Goal: Information Seeking & Learning: Learn about a topic

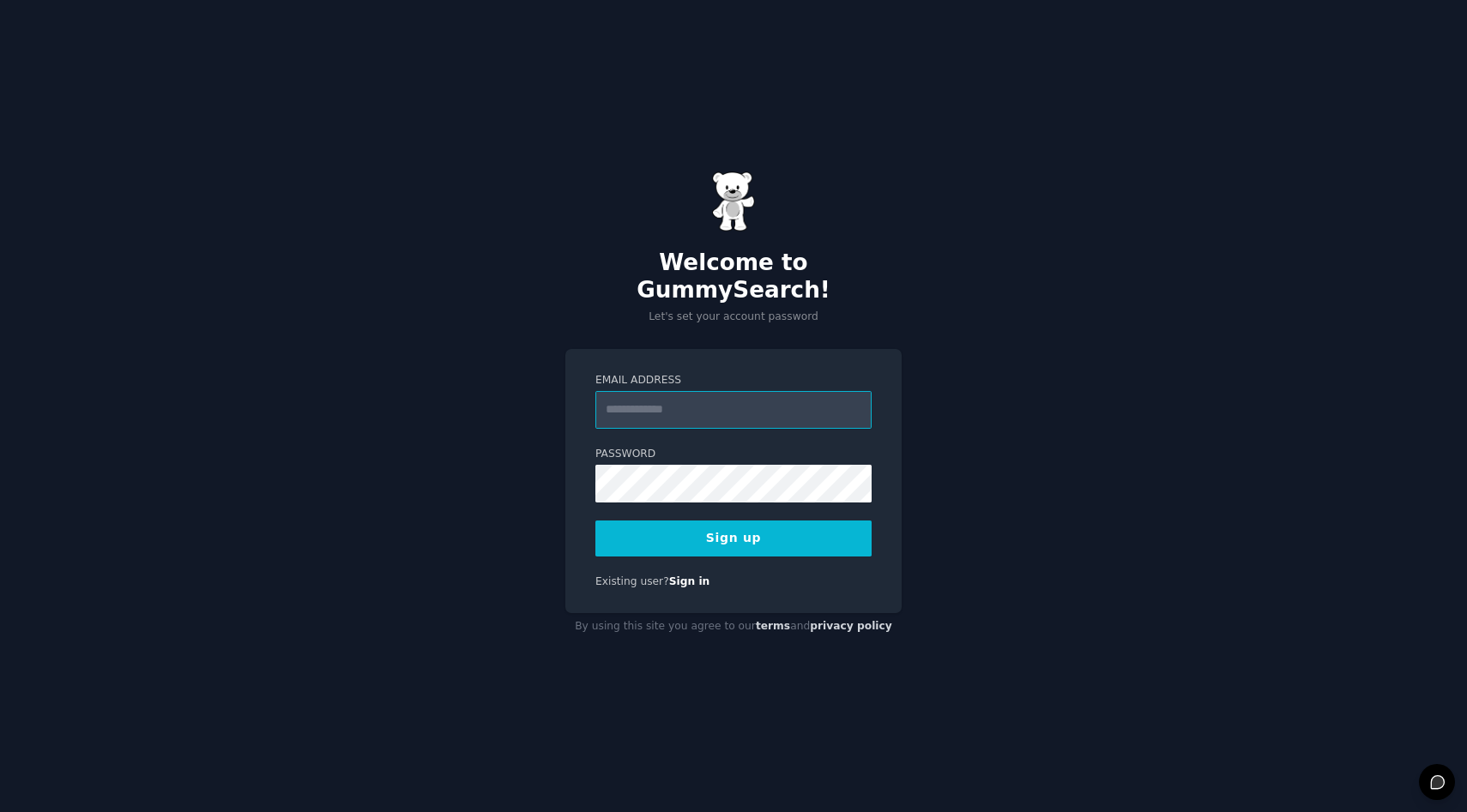
click at [681, 403] on input "Email Address" at bounding box center [734, 410] width 276 height 38
type input "**********"
click at [705, 520] on button "Sign up" at bounding box center [734, 538] width 276 height 36
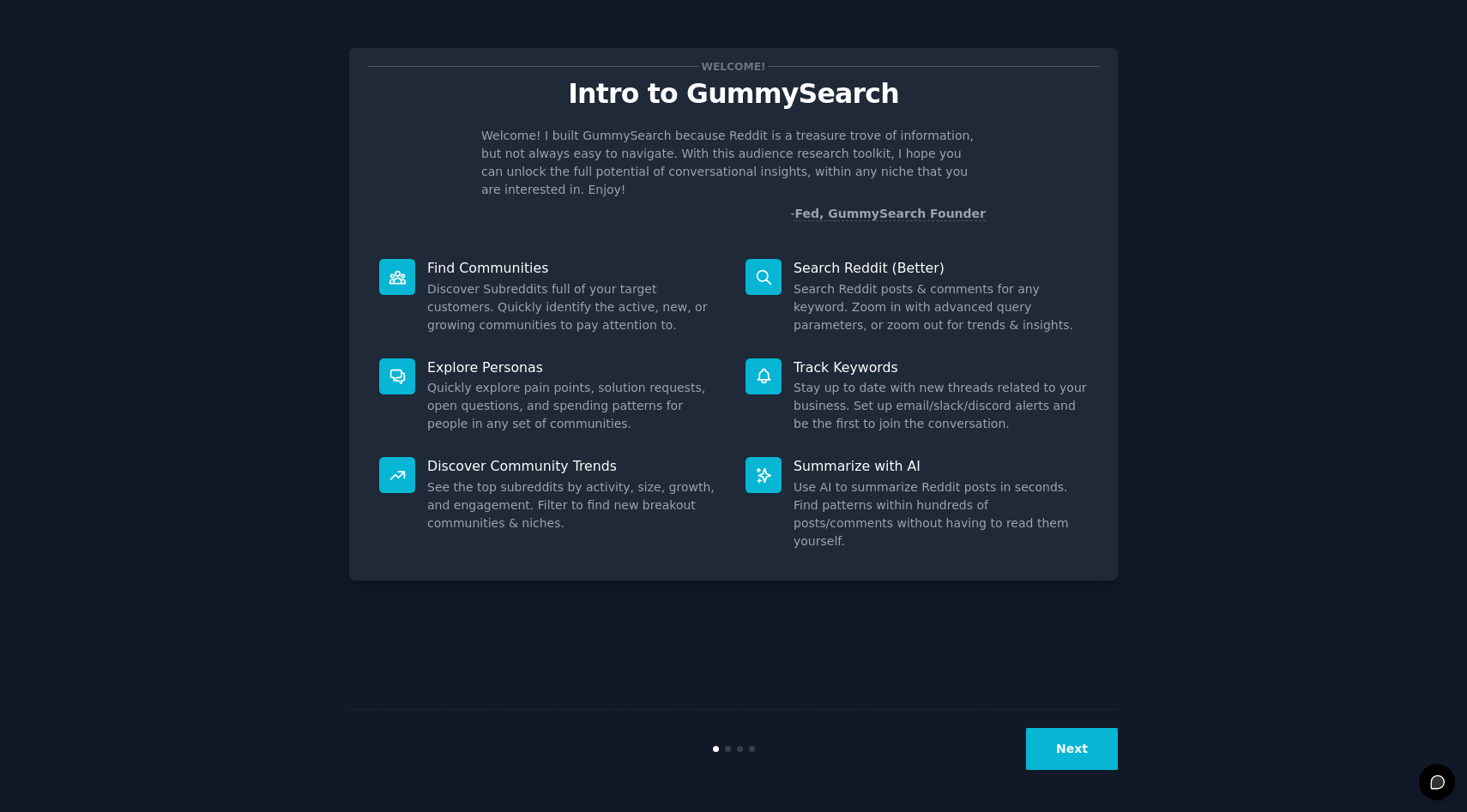
click at [1078, 758] on button "Next" at bounding box center [1071, 749] width 91 height 42
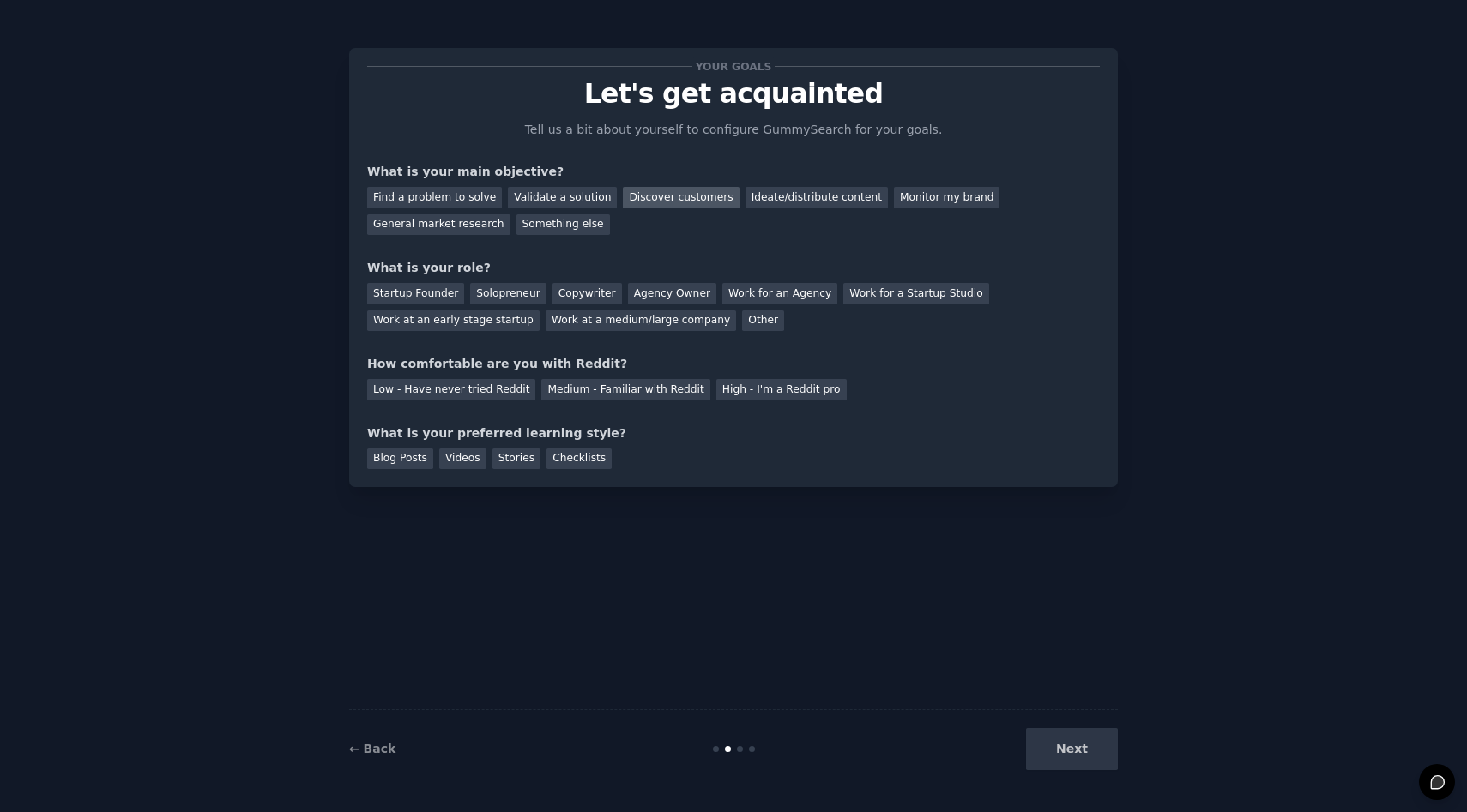
click at [658, 205] on div "Discover customers" at bounding box center [681, 198] width 116 height 22
click at [417, 294] on div "Startup Founder" at bounding box center [416, 294] width 97 height 22
click at [597, 388] on div "Medium - Familiar with Reddit" at bounding box center [625, 390] width 168 height 22
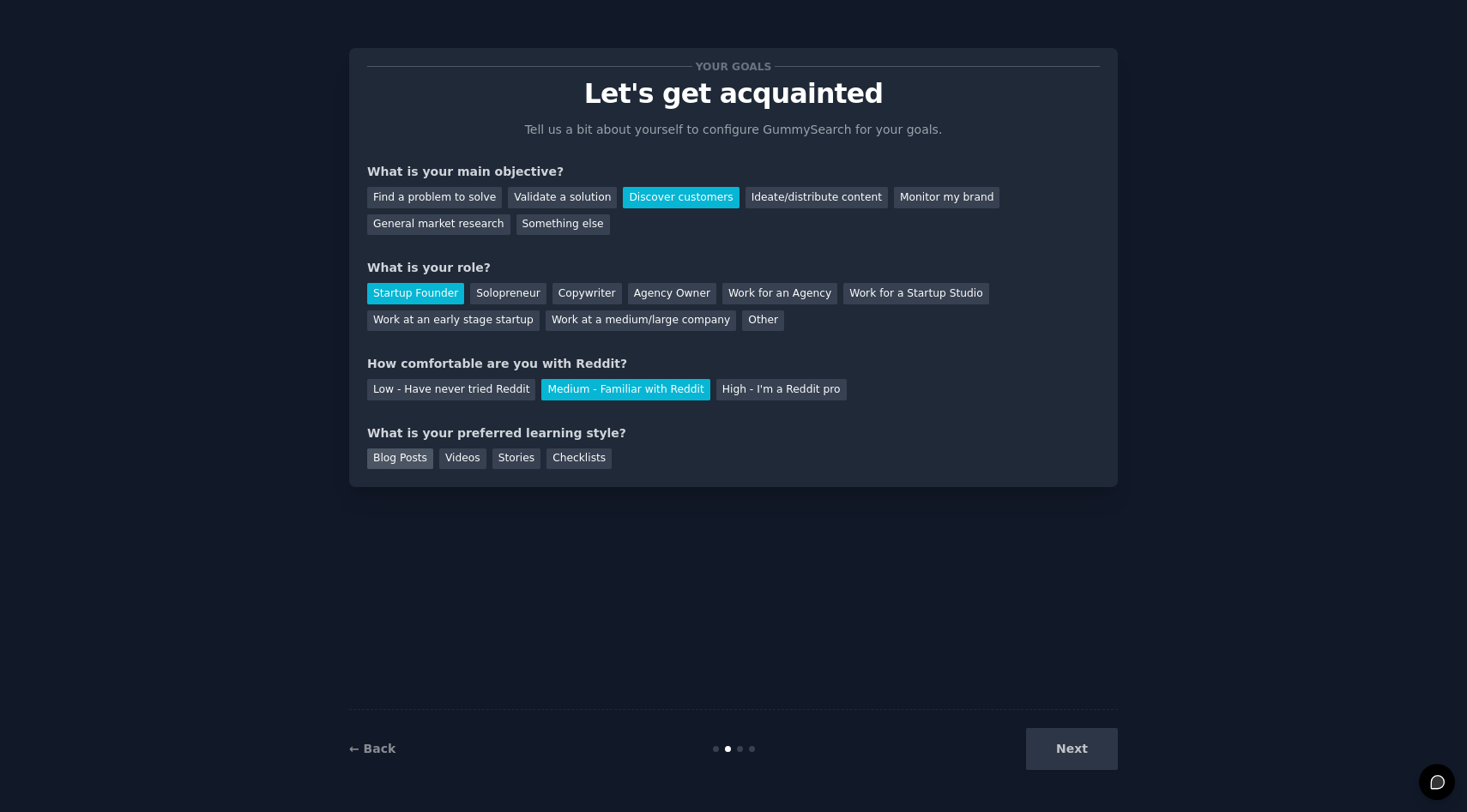
click at [421, 459] on div "Blog Posts" at bounding box center [400, 459] width 66 height 22
click at [516, 462] on div "Stories" at bounding box center [517, 459] width 48 height 22
click at [1094, 759] on button "Next" at bounding box center [1071, 749] width 91 height 42
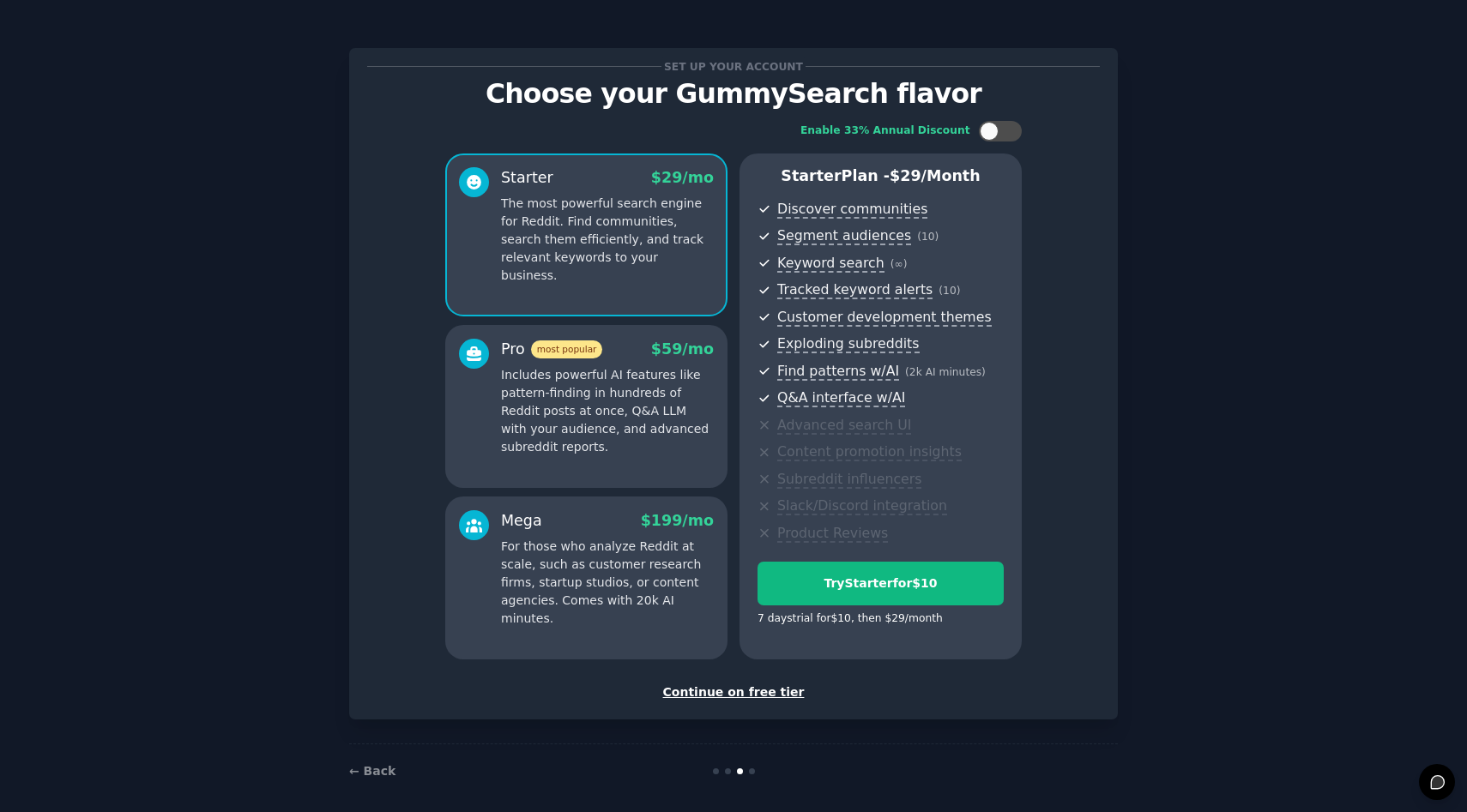
click at [743, 692] on div "Continue on free tier" at bounding box center [734, 692] width 733 height 18
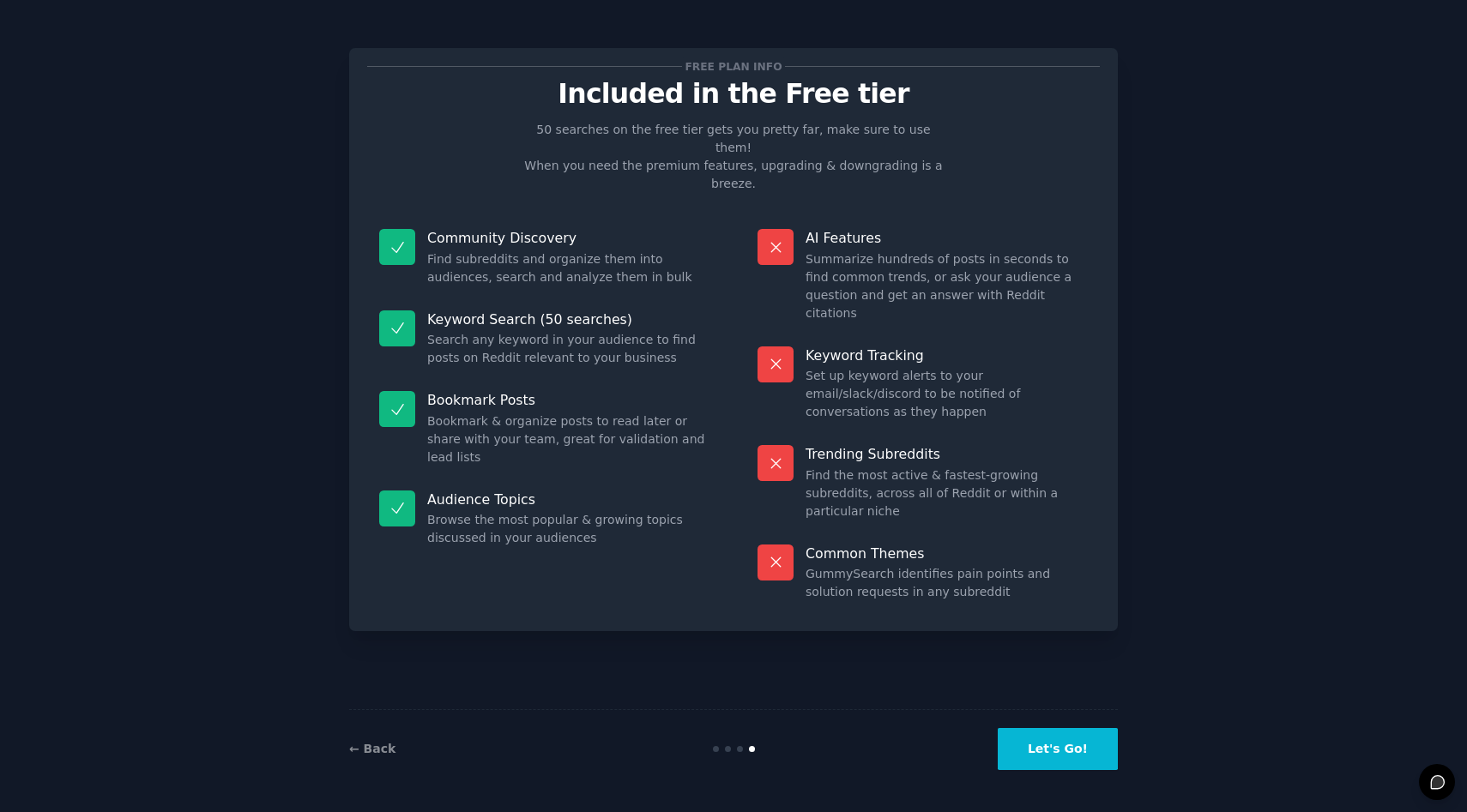
click at [1063, 751] on button "Let's Go!" at bounding box center [1058, 749] width 120 height 42
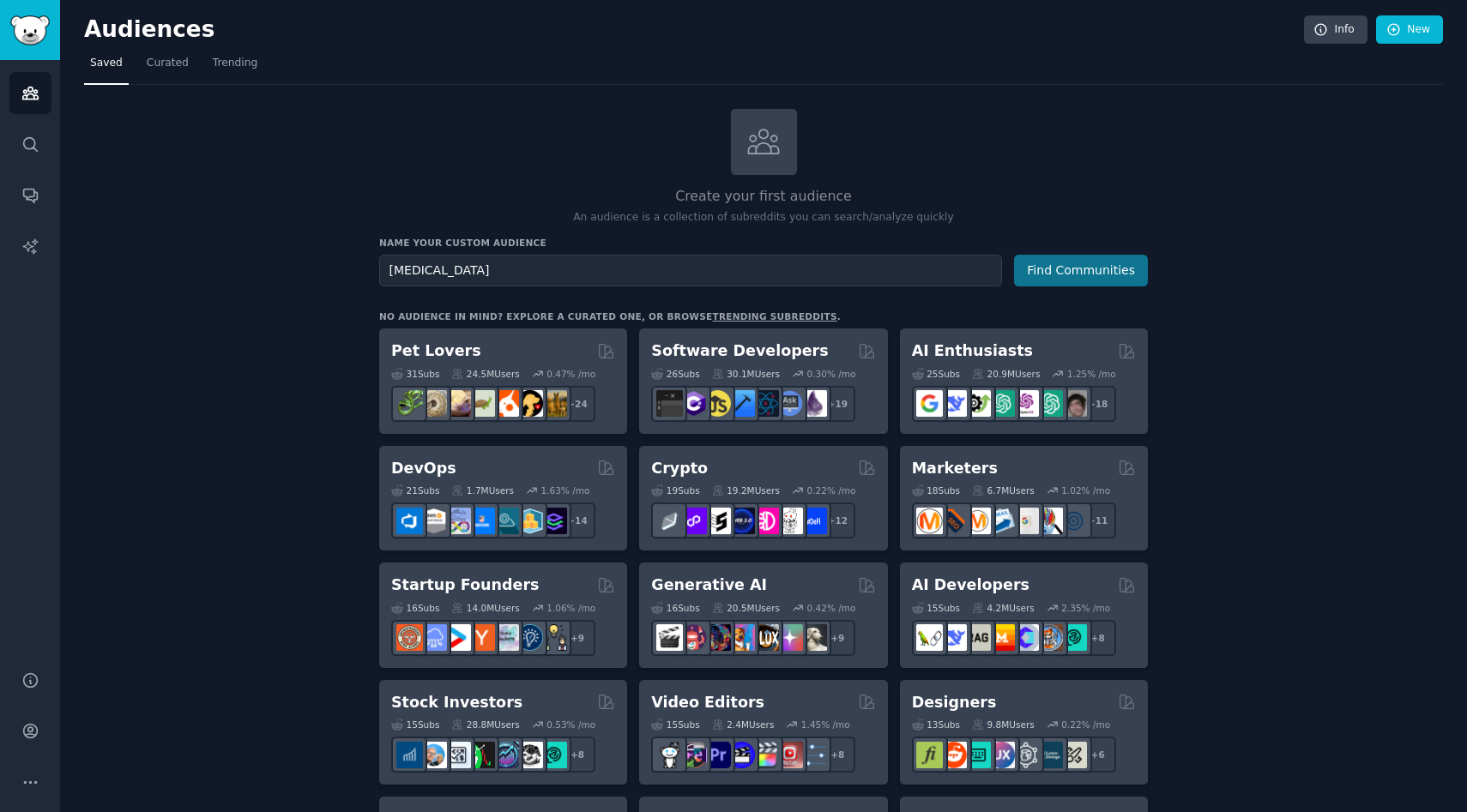
type input "[MEDICAL_DATA]"
click at [1060, 274] on button "Find Communities" at bounding box center [1081, 270] width 134 height 31
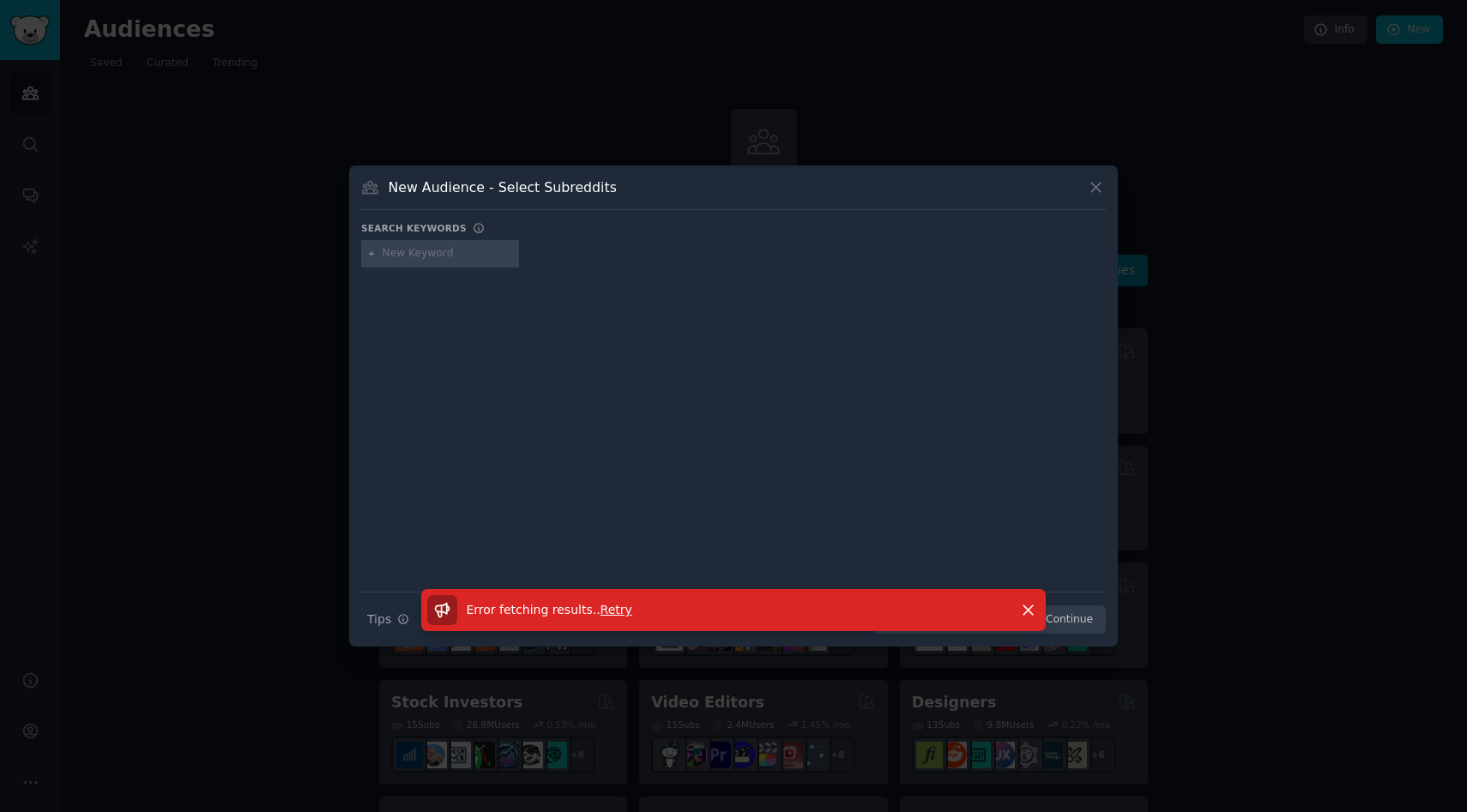
click at [620, 607] on span "Retry" at bounding box center [616, 609] width 31 height 13
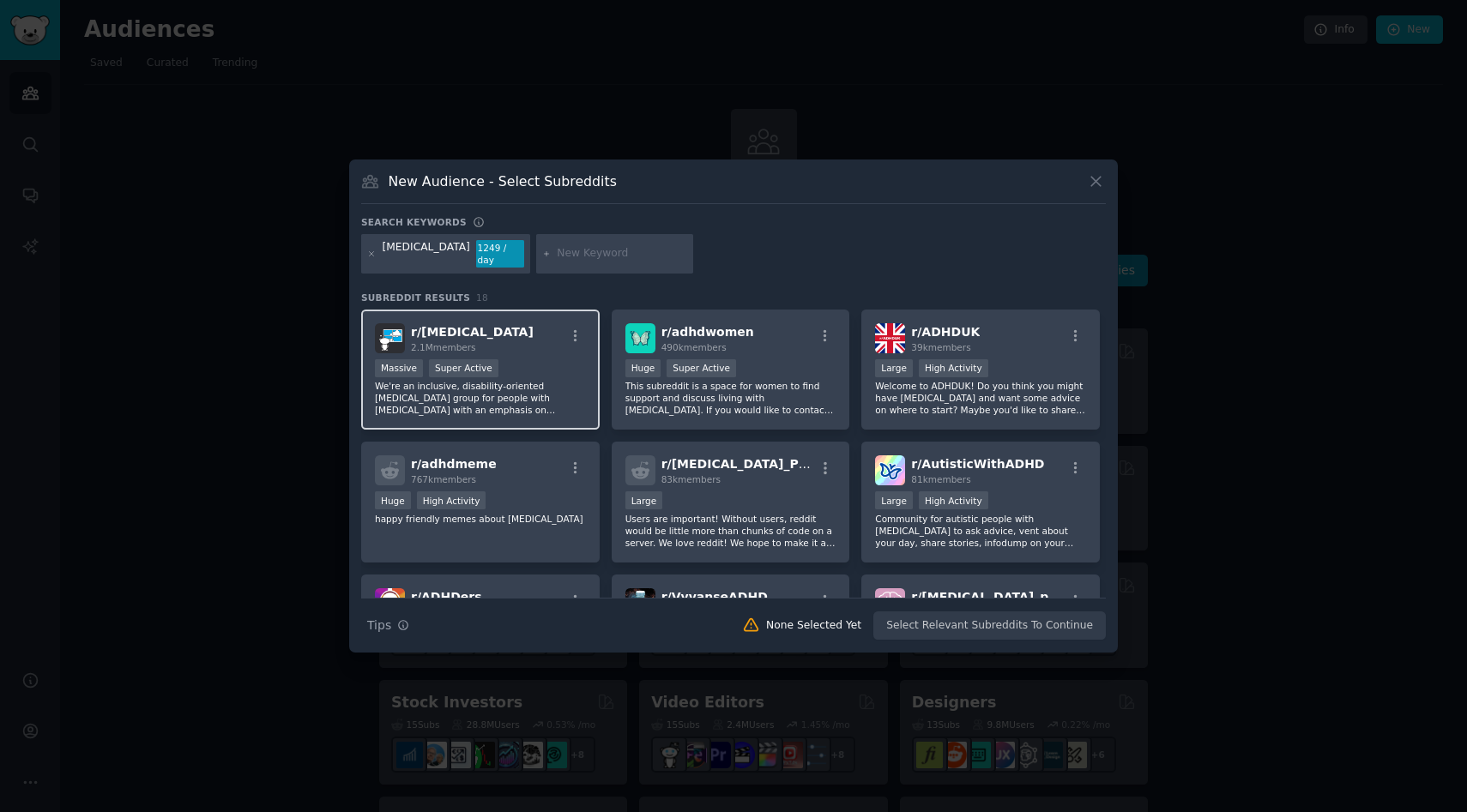
click at [523, 338] on div "r/ [MEDICAL_DATA] 2.1M members" at bounding box center [480, 338] width 211 height 30
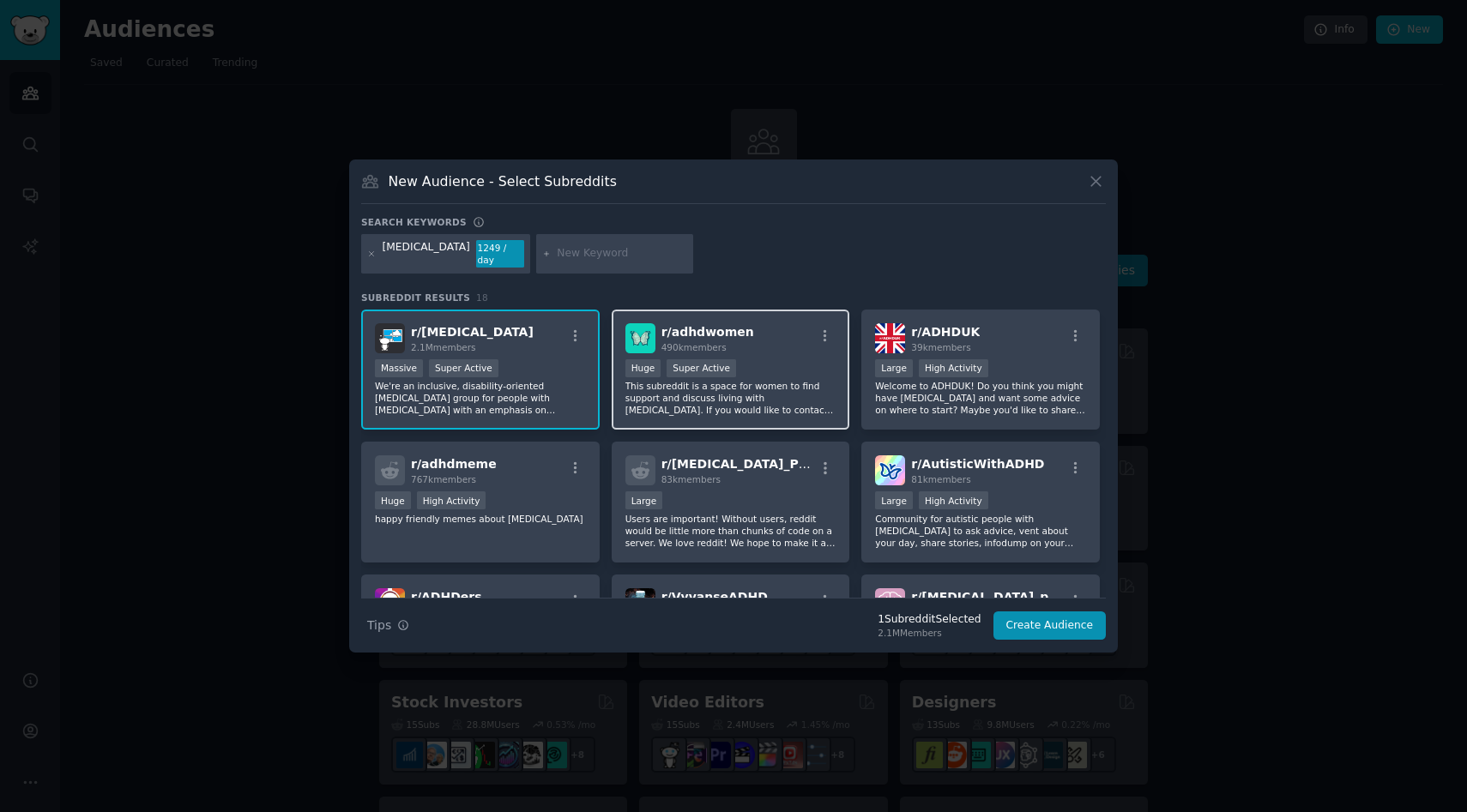
click at [793, 364] on div ">= 95th percentile for submissions / day Huge Super Active" at bounding box center [731, 370] width 211 height 22
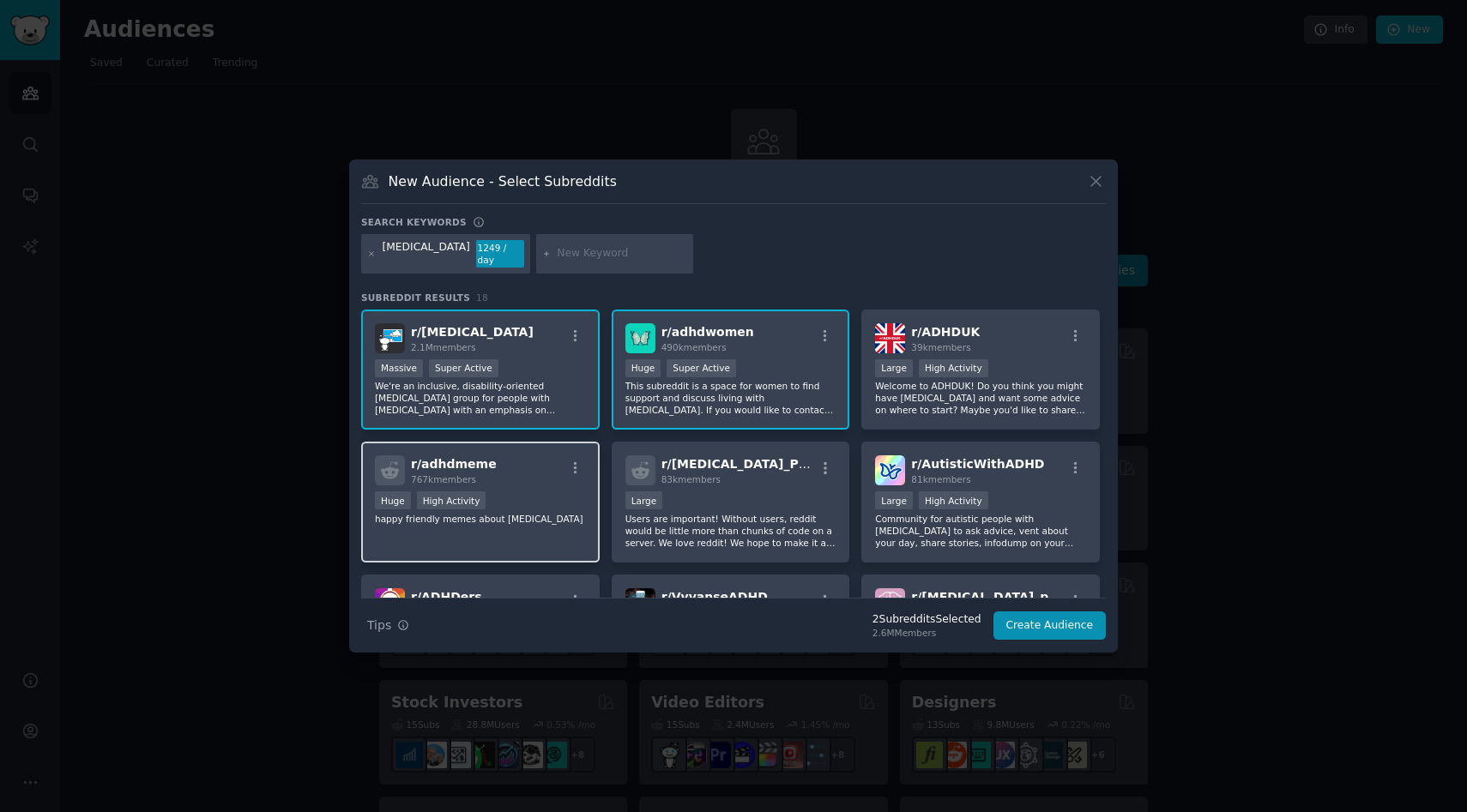
click at [484, 484] on div "r/ adhdmeme 767k members Huge High Activity happy friendly memes about [MEDICAL…" at bounding box center [480, 501] width 239 height 121
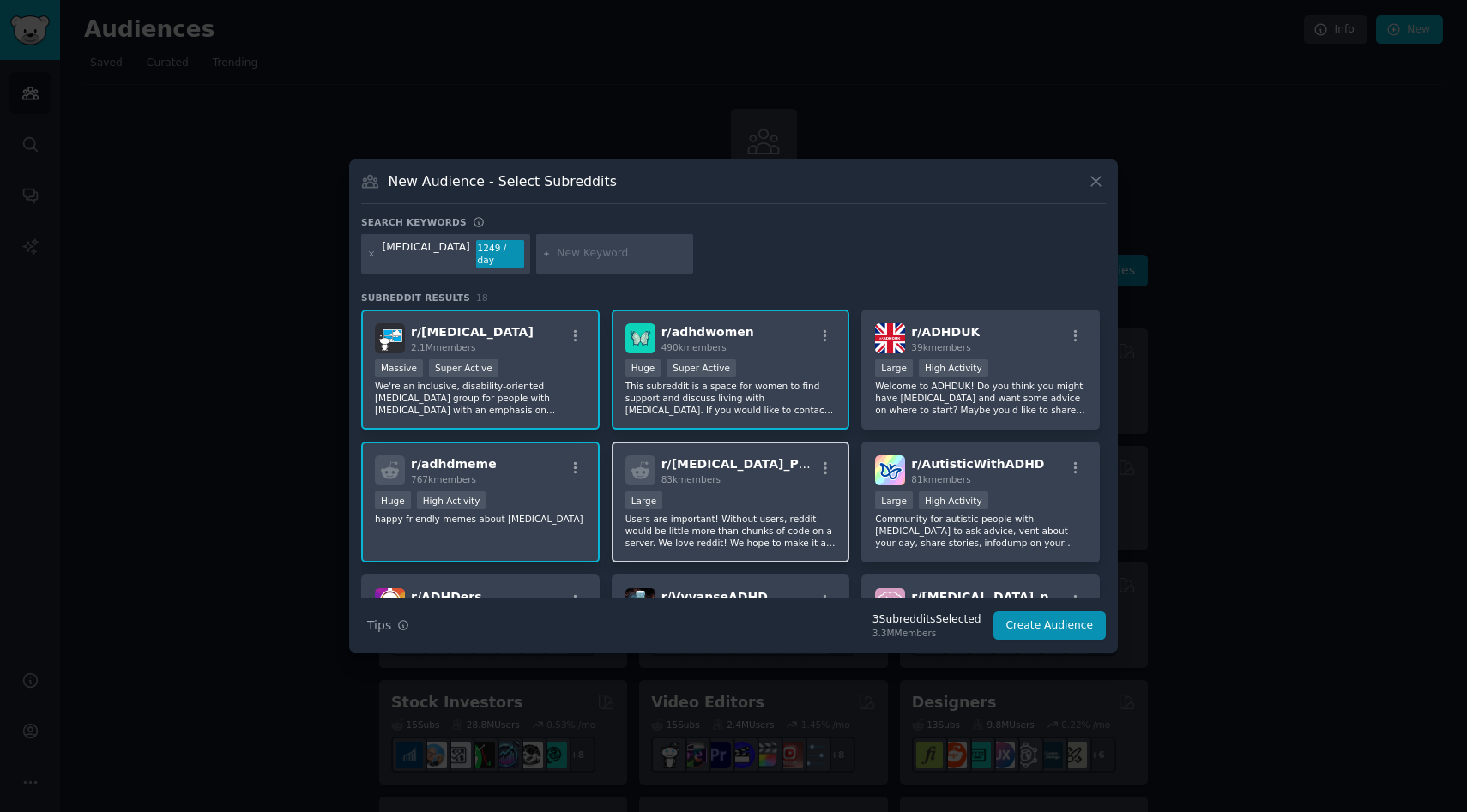
click at [742, 504] on div "10,000 - 100,000 members Large" at bounding box center [731, 502] width 211 height 22
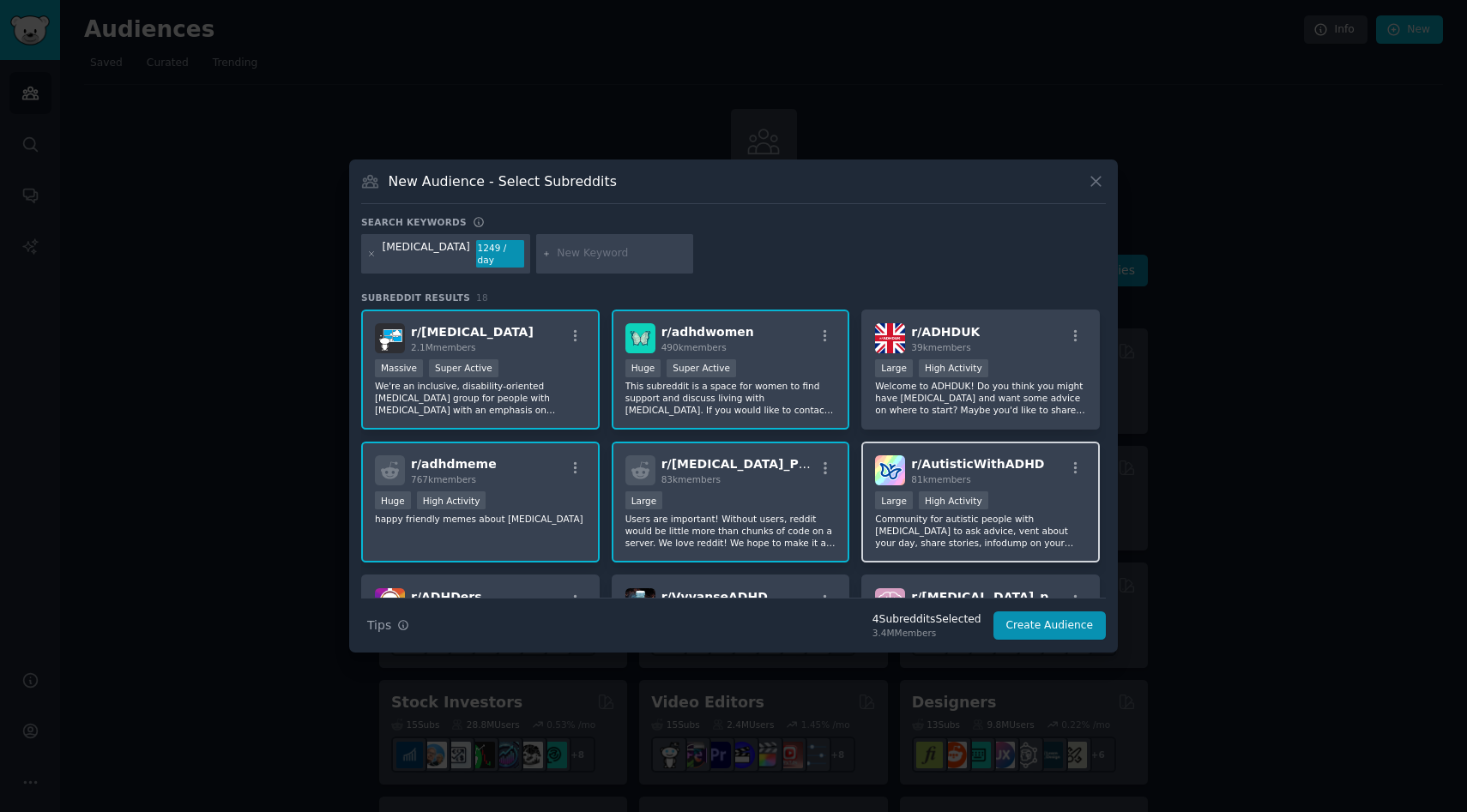
click at [1014, 474] on div "81k members" at bounding box center [978, 479] width 133 height 12
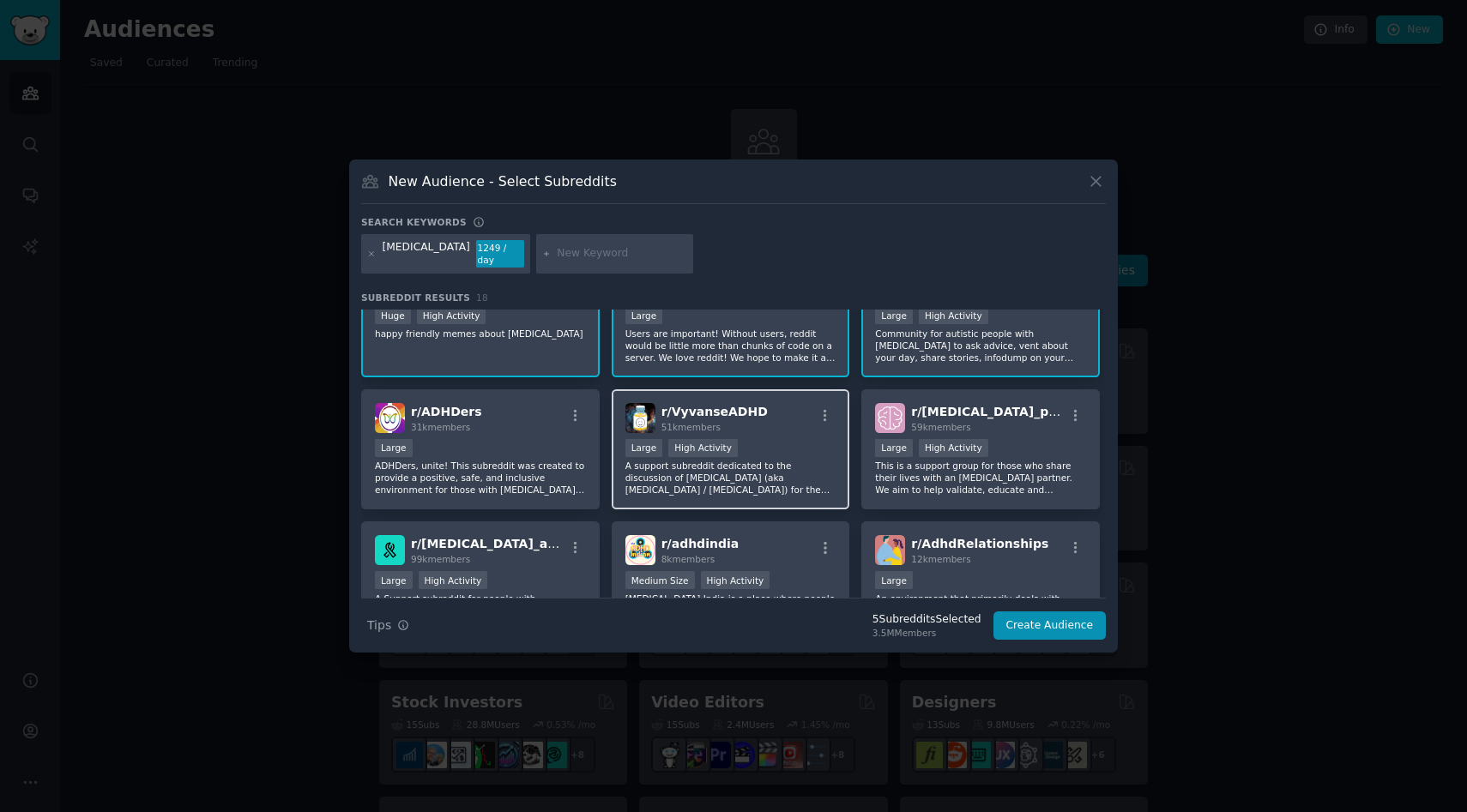
scroll to position [187, 0]
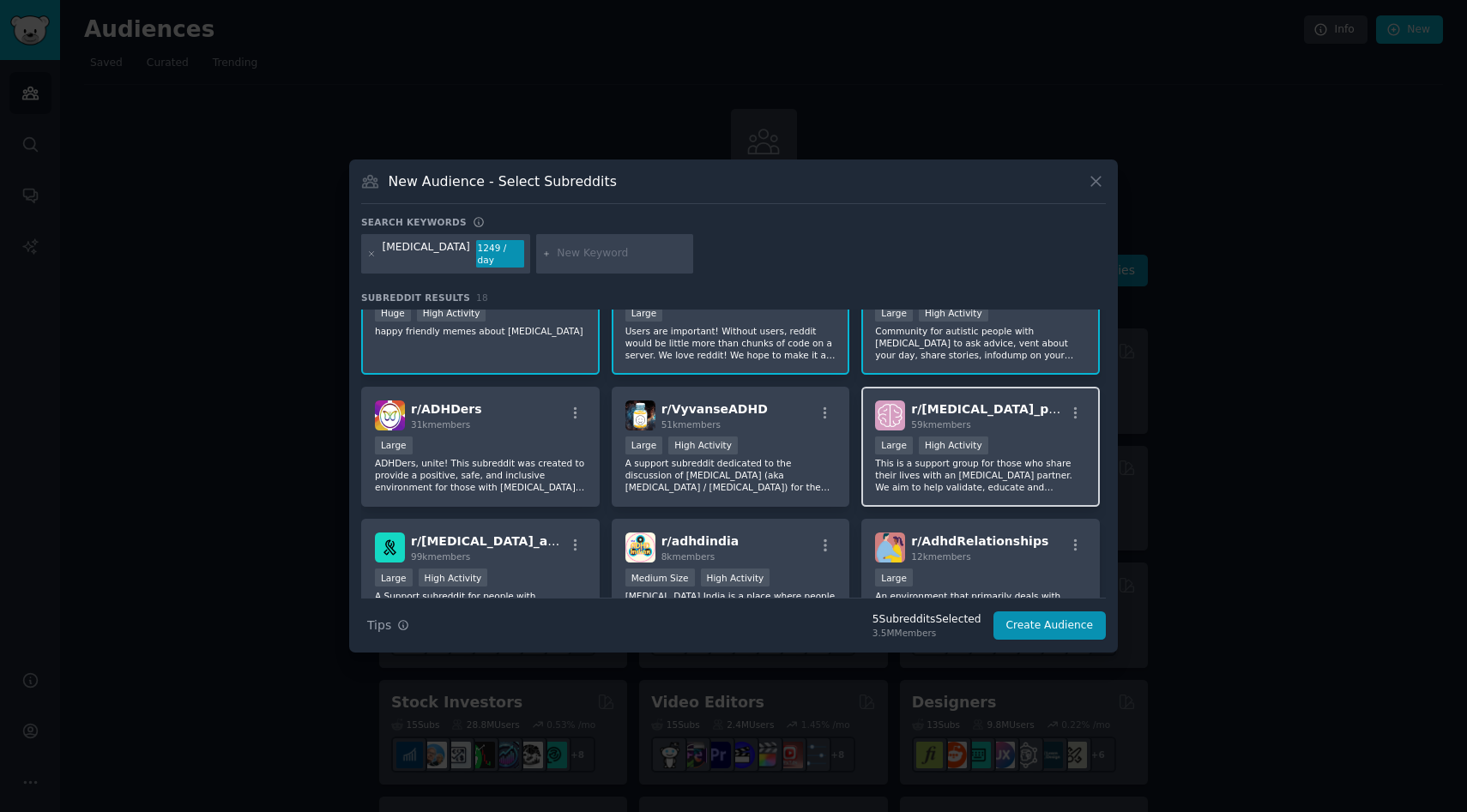
click at [931, 481] on p "This is a support group for those who share their lives with an [MEDICAL_DATA] …" at bounding box center [981, 475] width 211 height 36
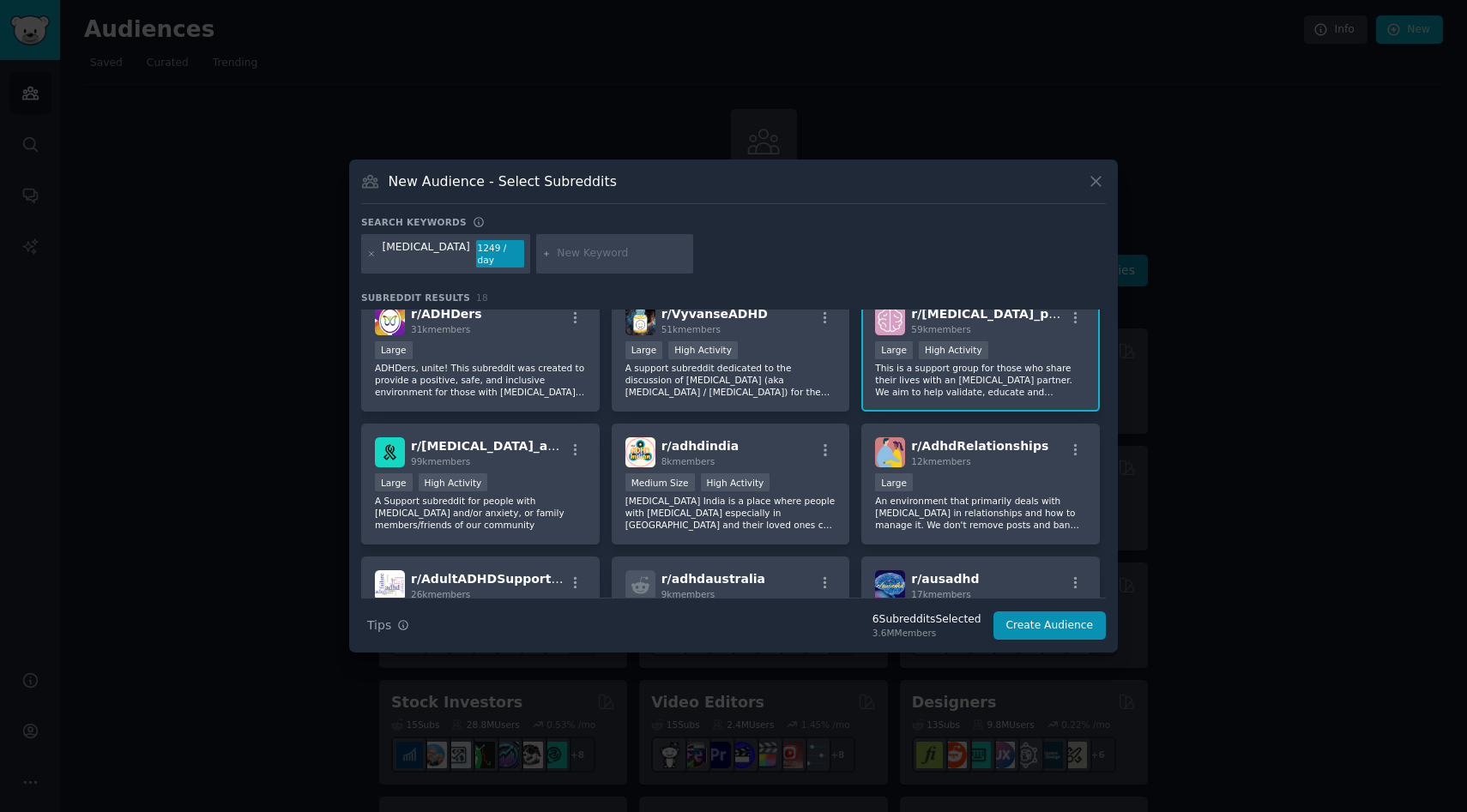
scroll to position [283, 0]
click at [566, 493] on p "A Support subreddit for people with [MEDICAL_DATA] and/or anxiety, or family me…" at bounding box center [480, 512] width 211 height 36
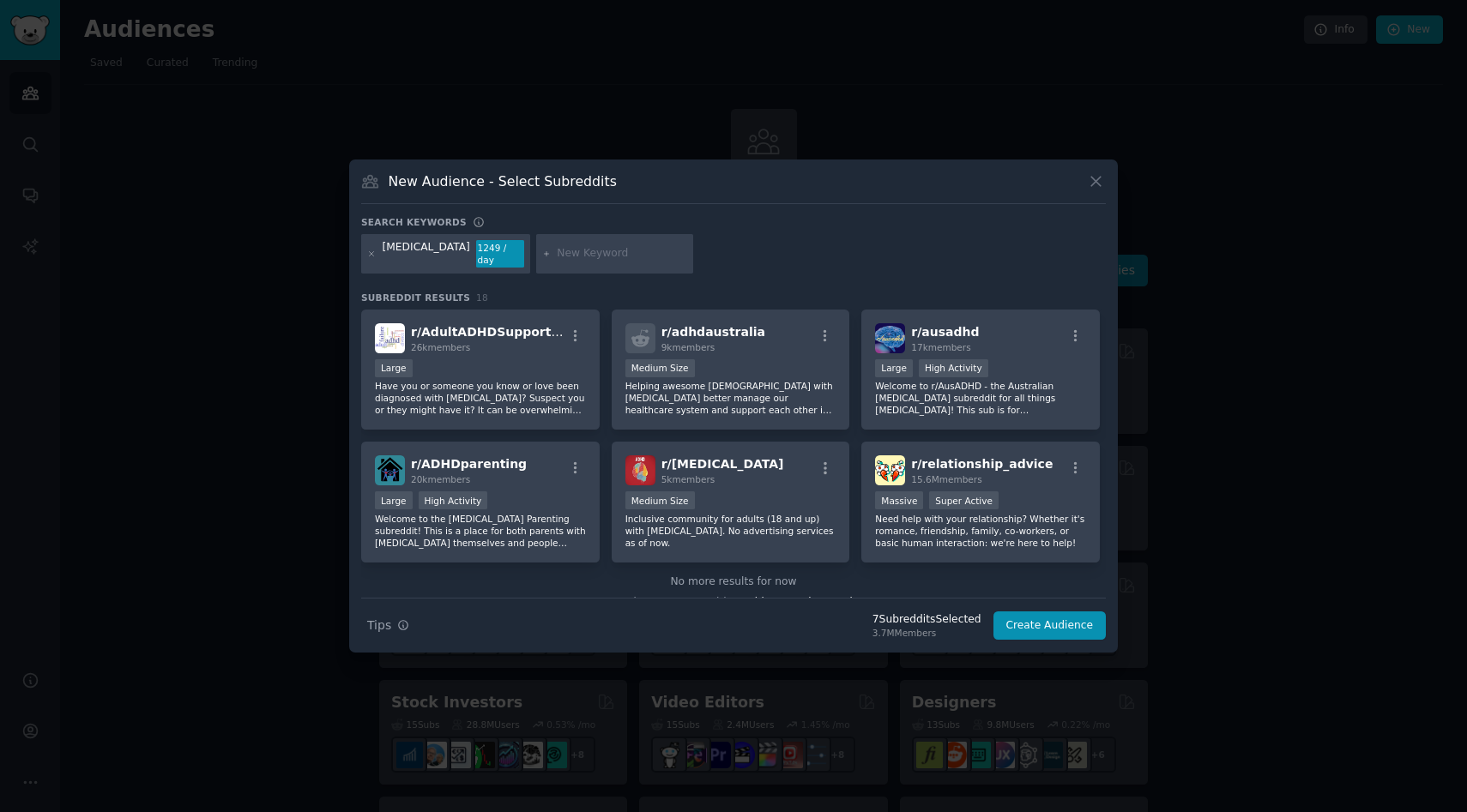
scroll to position [554, 0]
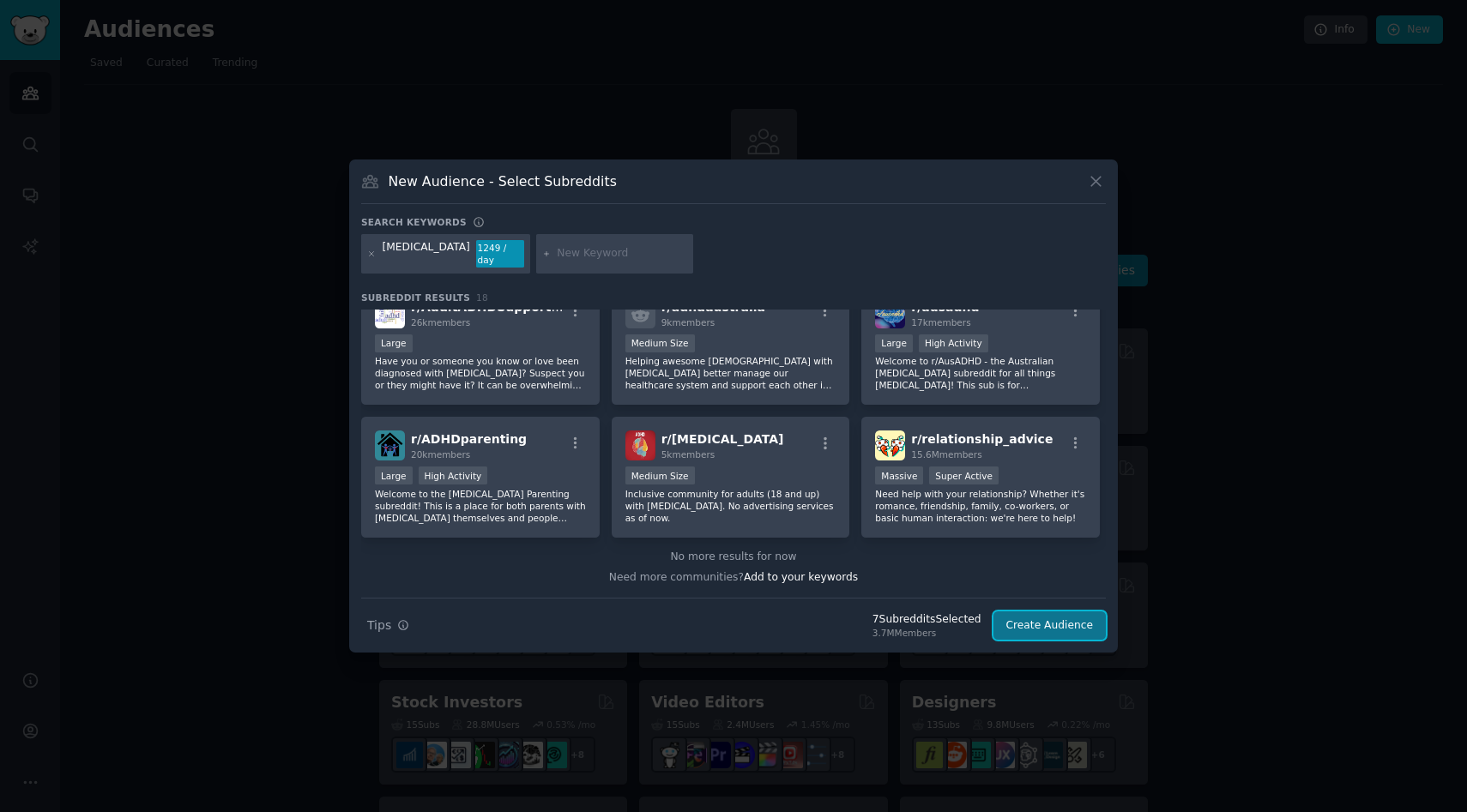
click at [1038, 621] on button "Create Audience" at bounding box center [1049, 626] width 113 height 29
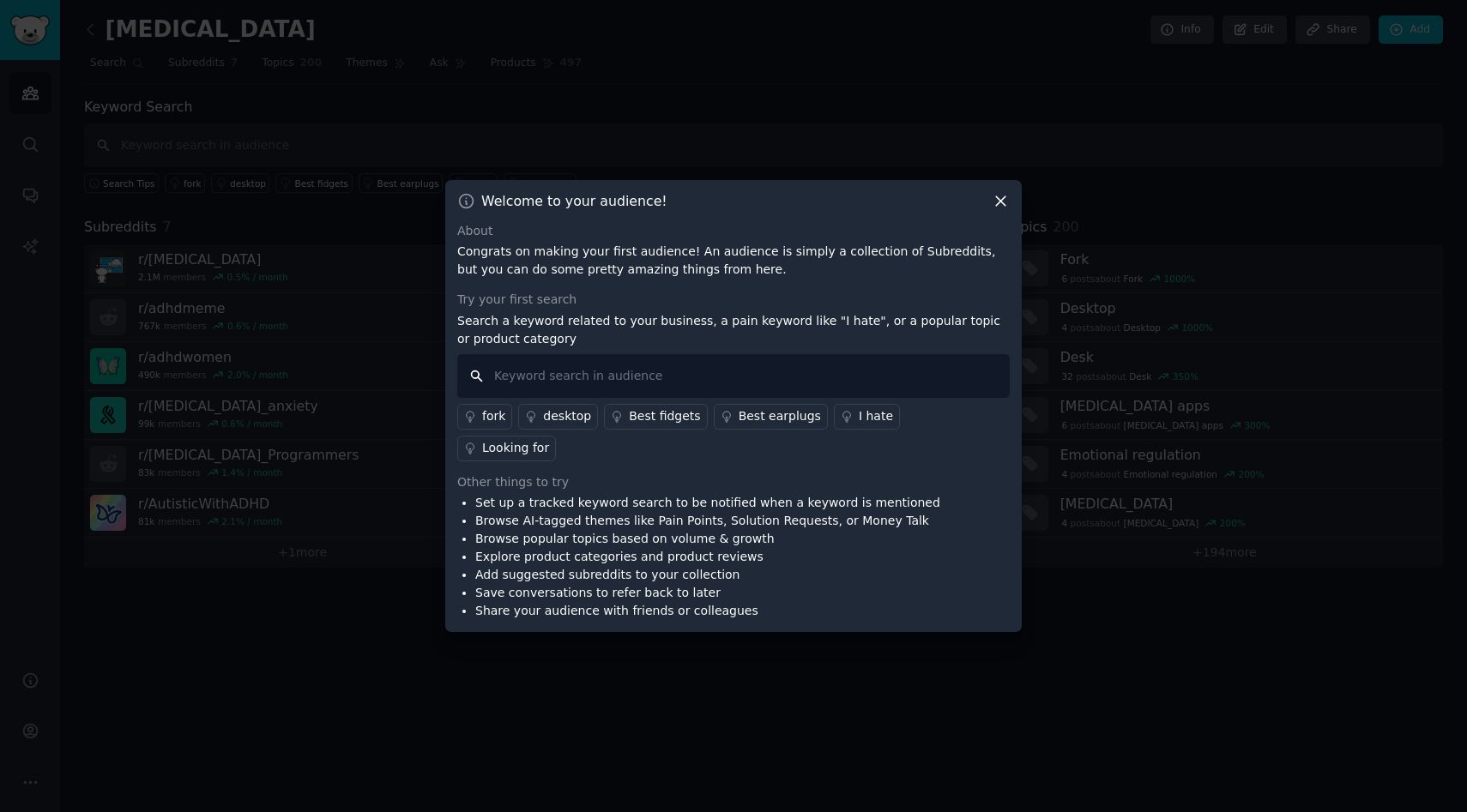
click at [722, 390] on input "text" at bounding box center [734, 376] width 553 height 44
type input "mental chaos"
click at [476, 396] on input "mental chaos" at bounding box center [734, 376] width 553 height 44
click at [601, 396] on input "mental chaos" at bounding box center [734, 376] width 553 height 44
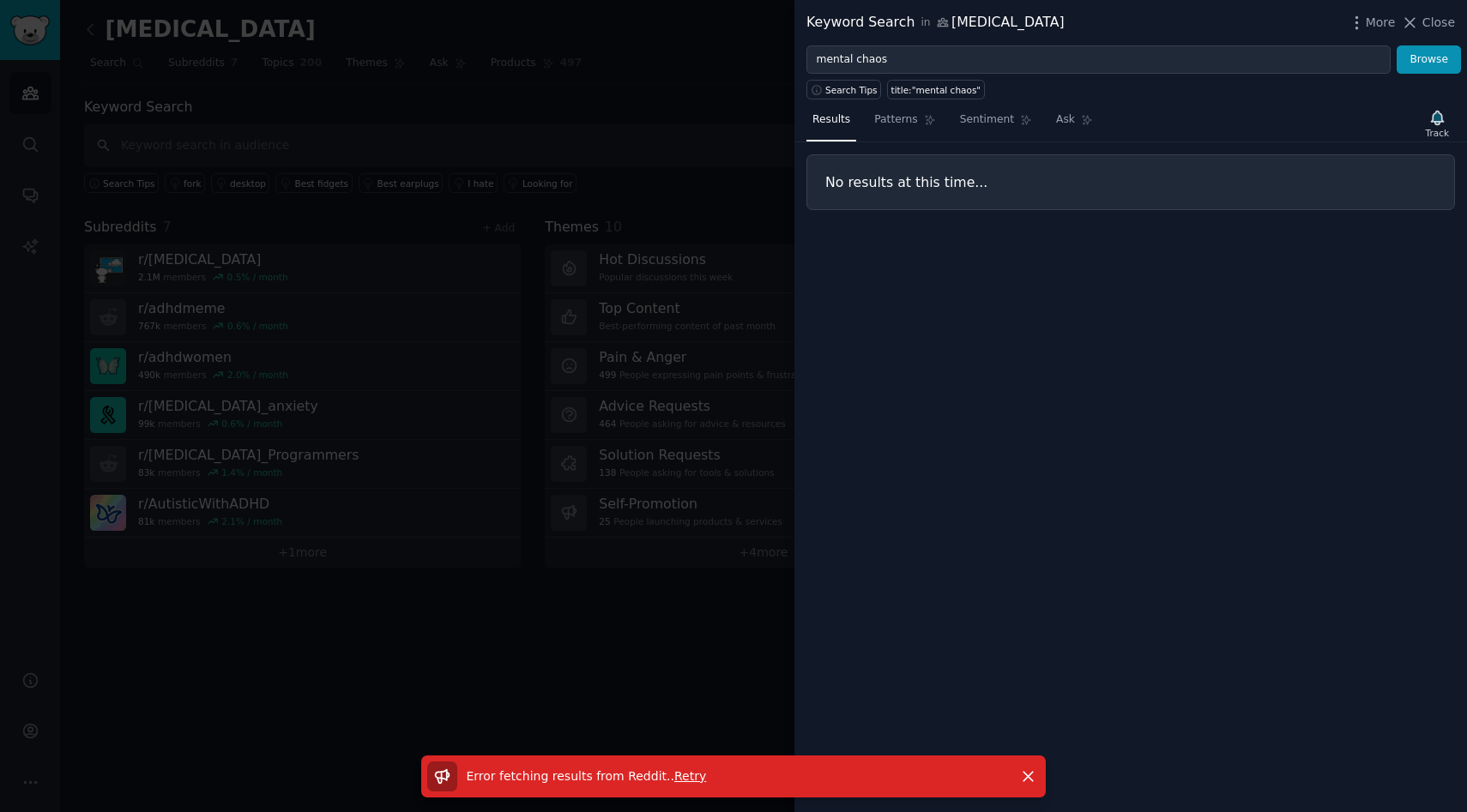
click at [675, 769] on span "Retry" at bounding box center [690, 776] width 31 height 13
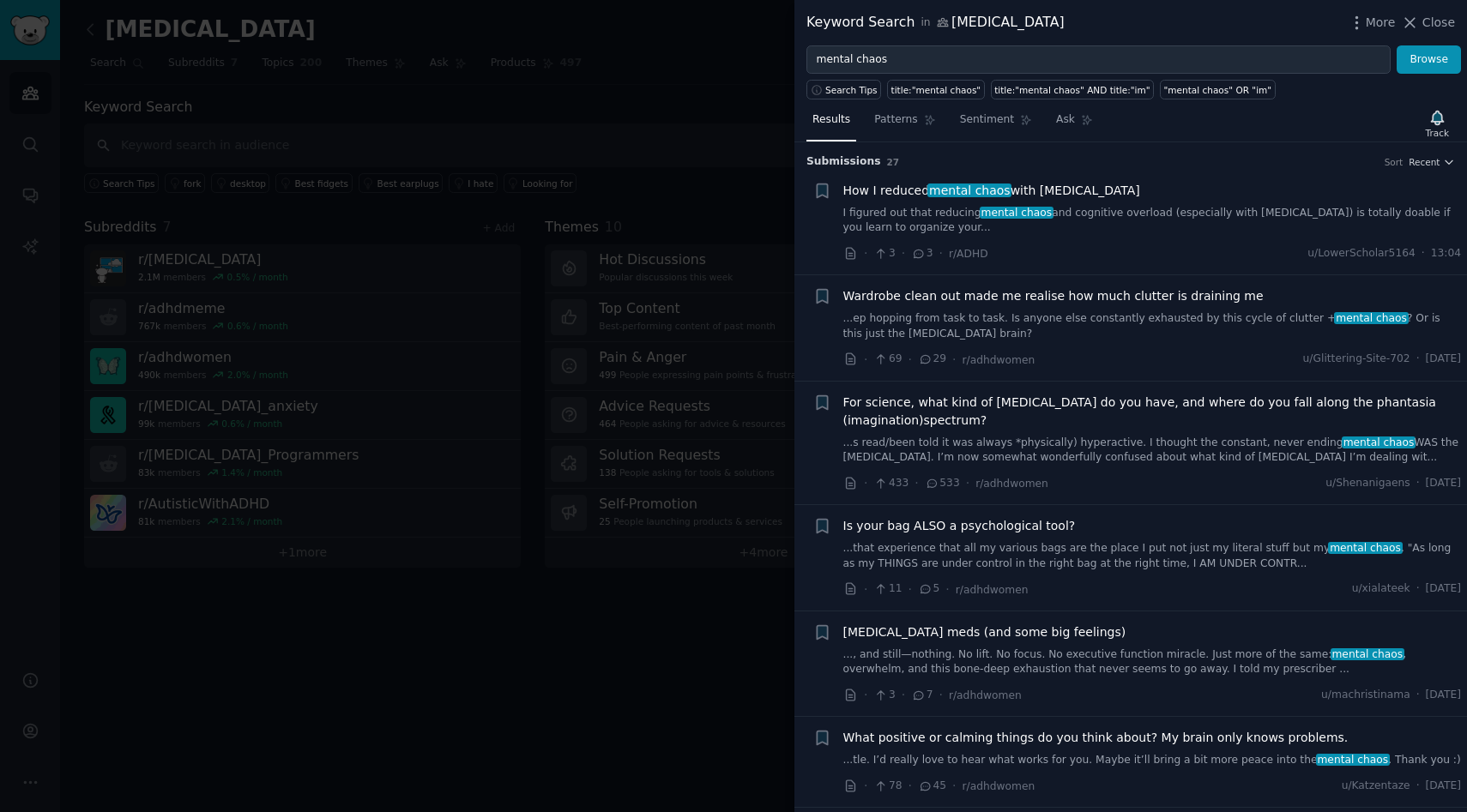
click at [919, 359] on icon at bounding box center [926, 359] width 15 height 12
click at [1094, 341] on div "Wardrobe clean out made me realise how much clutter is draining me ...ep hoppin…" at bounding box center [1152, 328] width 618 height 82
click at [850, 294] on span "Wardrobe clean out made me realise how much clutter is draining me" at bounding box center [1053, 296] width 421 height 18
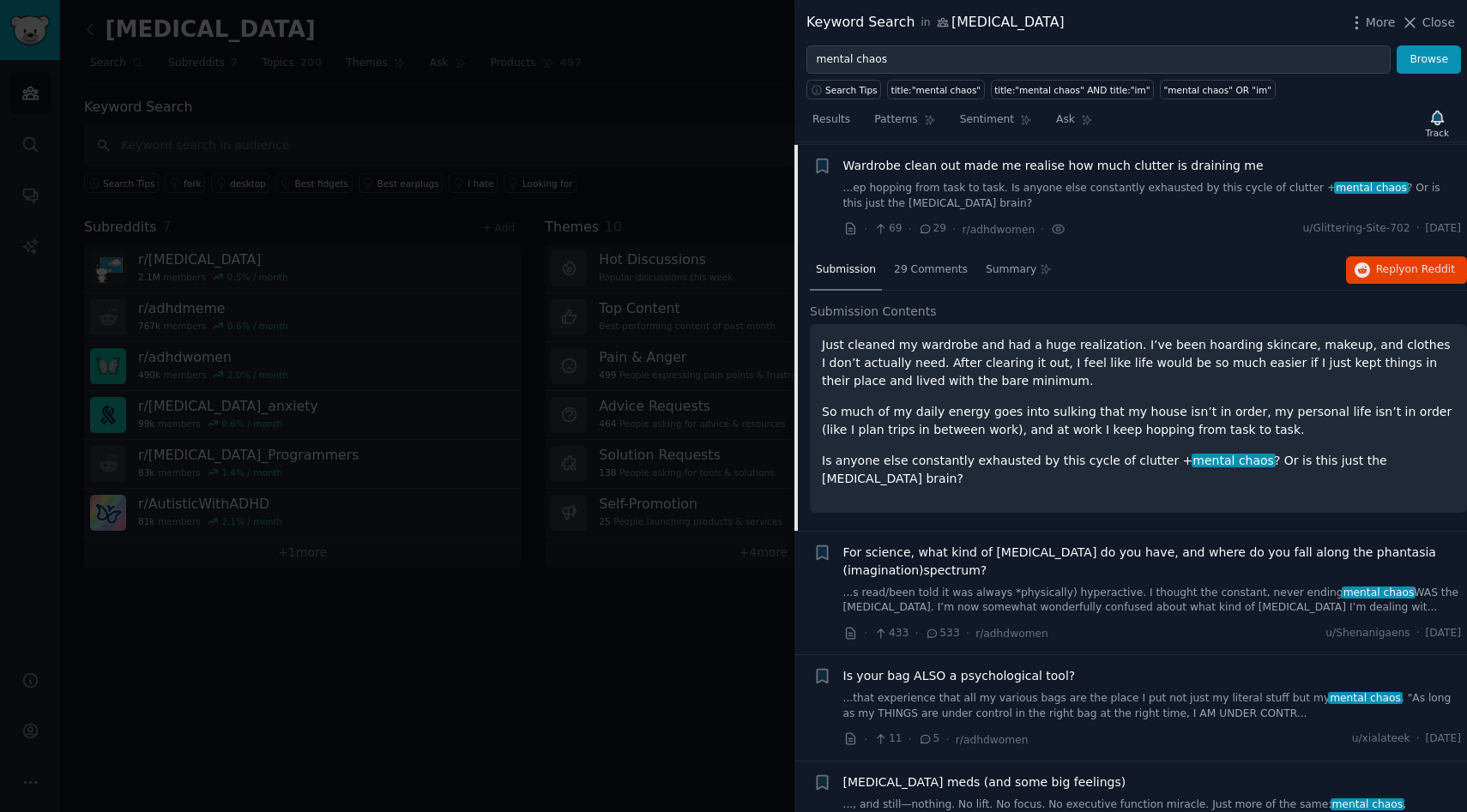
scroll to position [133, 0]
click at [1366, 268] on button "Reply on Reddit" at bounding box center [1406, 267] width 121 height 28
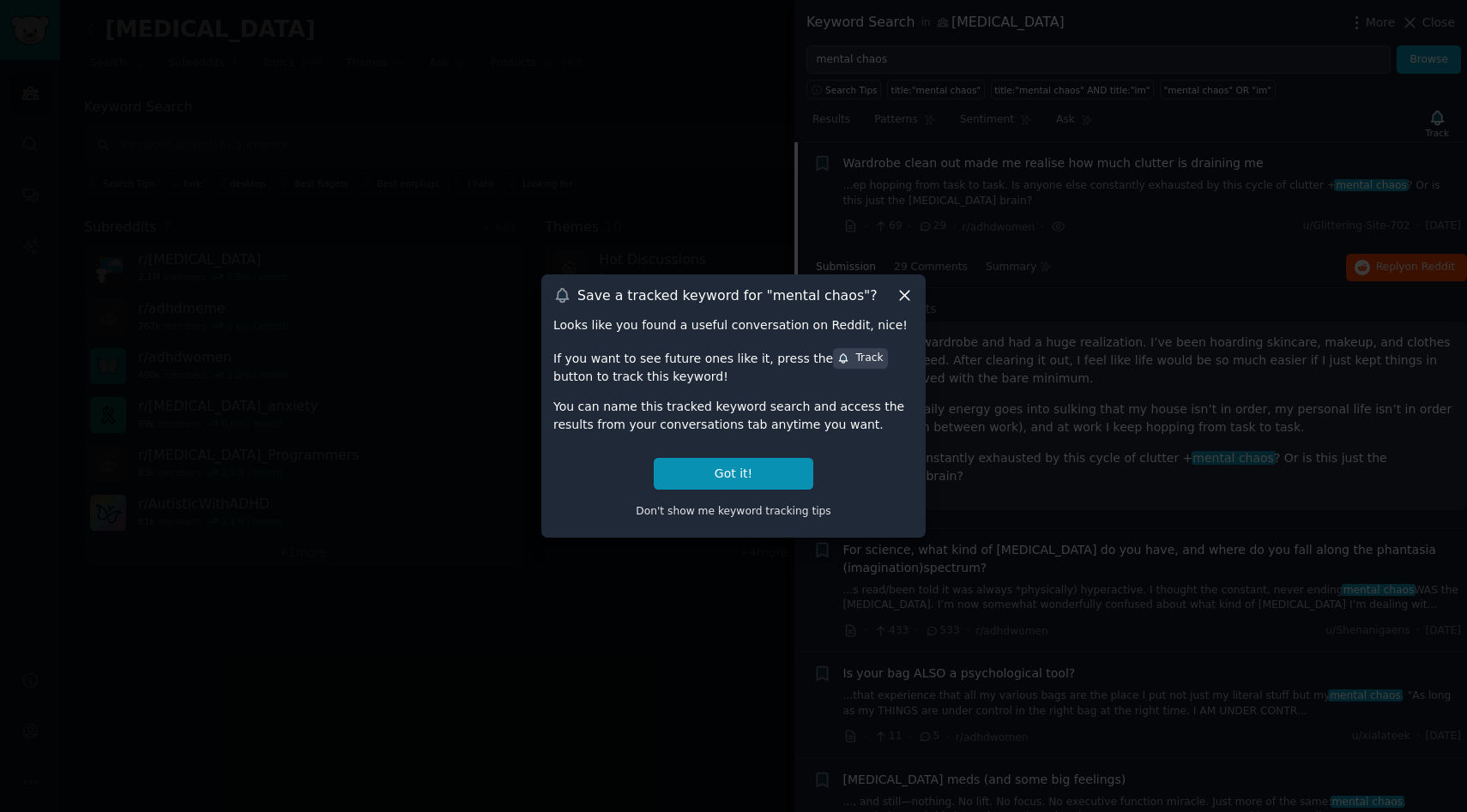
click at [900, 291] on icon at bounding box center [905, 296] width 10 height 10
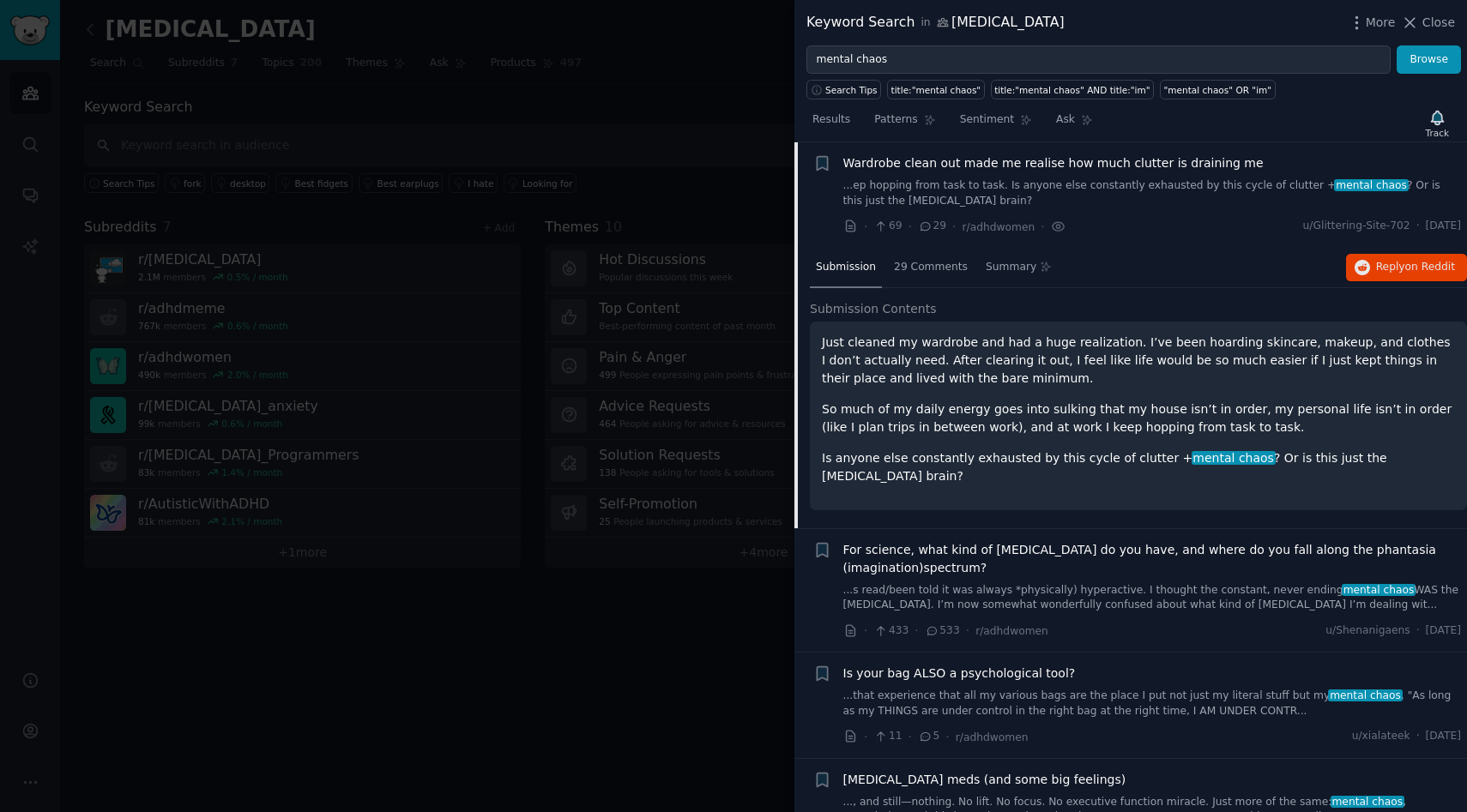
click at [1101, 541] on span "For science, what kind of [MEDICAL_DATA] do you have, and where do you fall alo…" at bounding box center [1152, 559] width 618 height 36
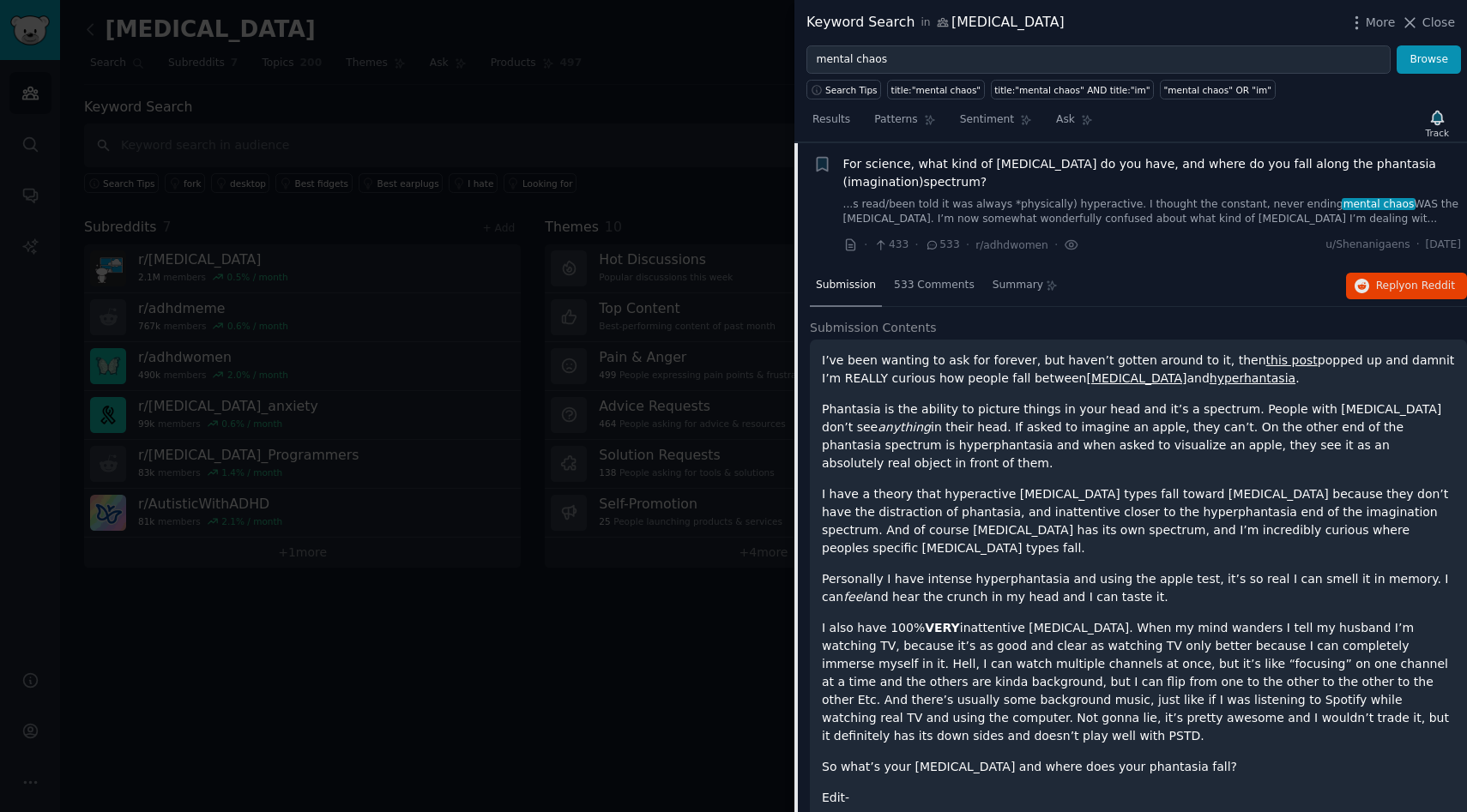
scroll to position [239, 0]
click at [1401, 277] on button "Reply on Reddit" at bounding box center [1406, 286] width 121 height 28
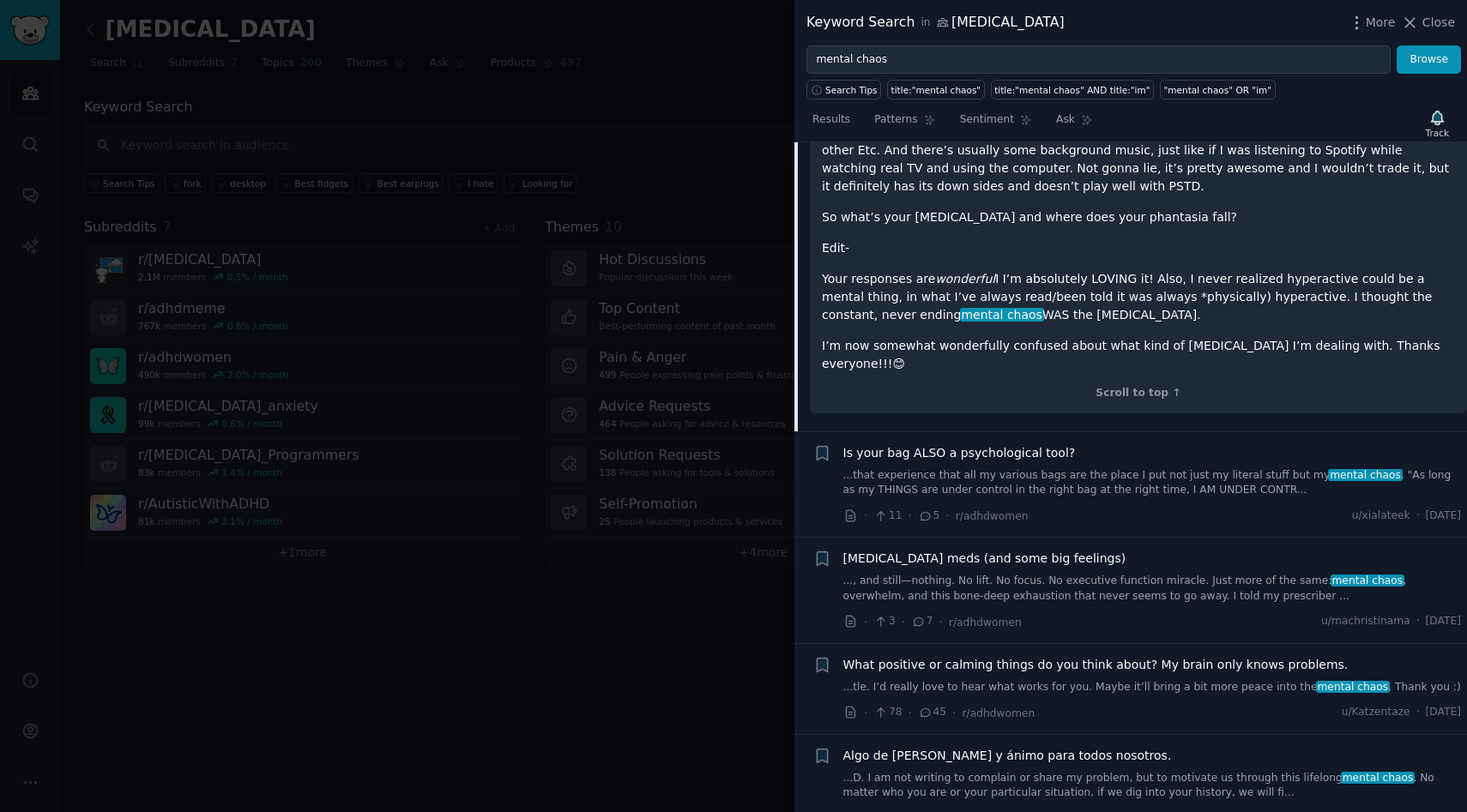
scroll to position [0, 0]
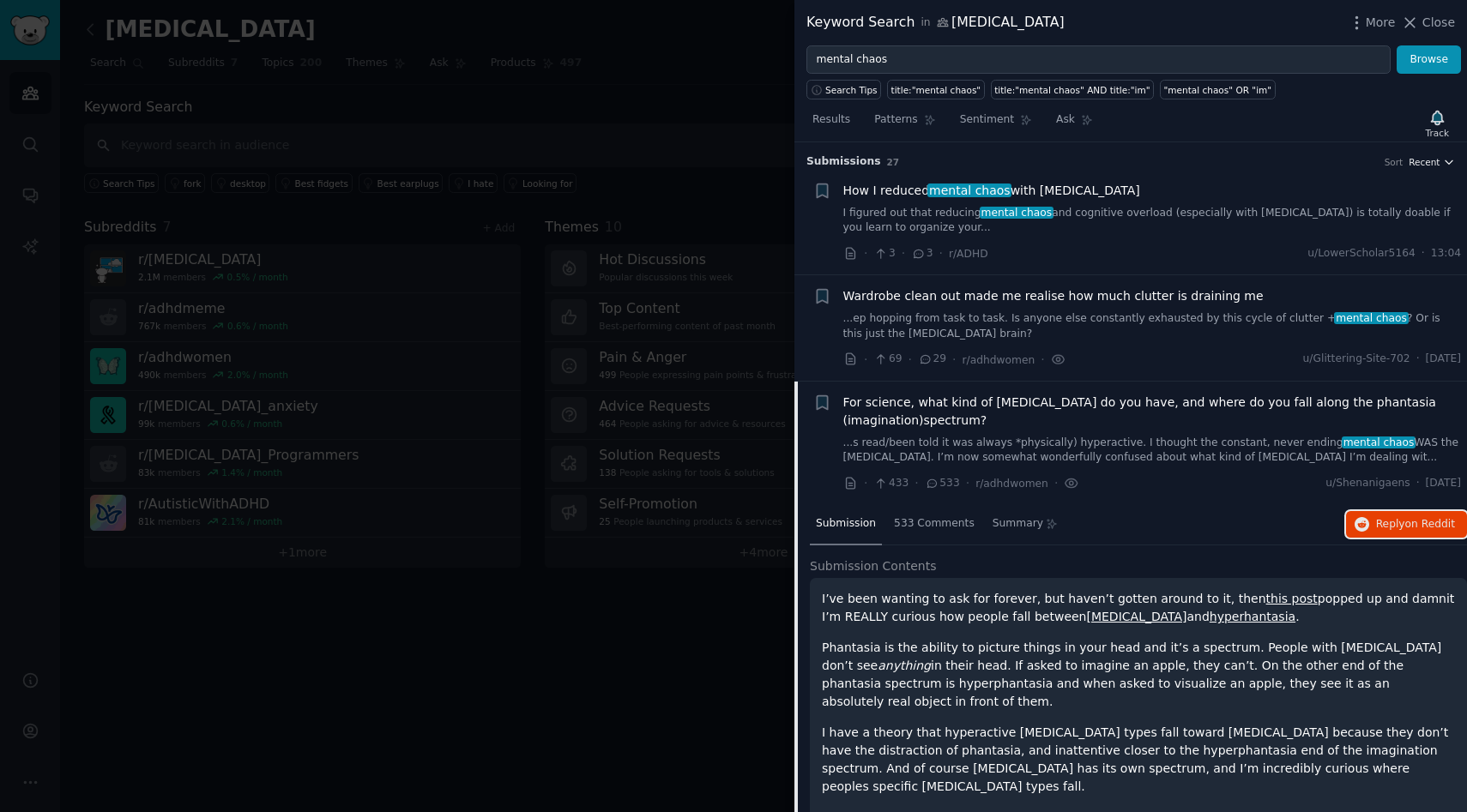
click at [1423, 161] on span "Recent" at bounding box center [1424, 162] width 30 height 12
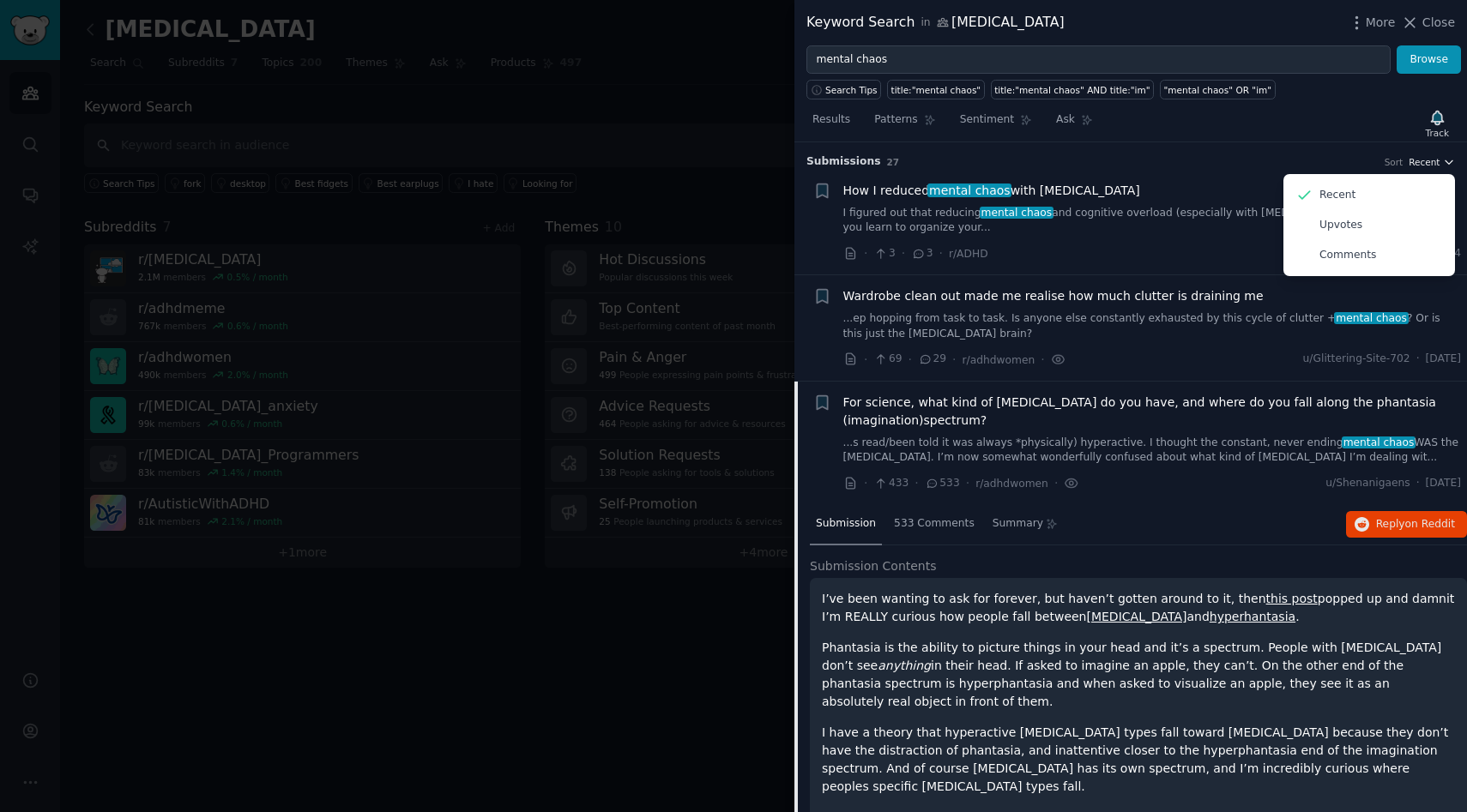
click at [1423, 161] on span "Recent" at bounding box center [1424, 162] width 30 height 12
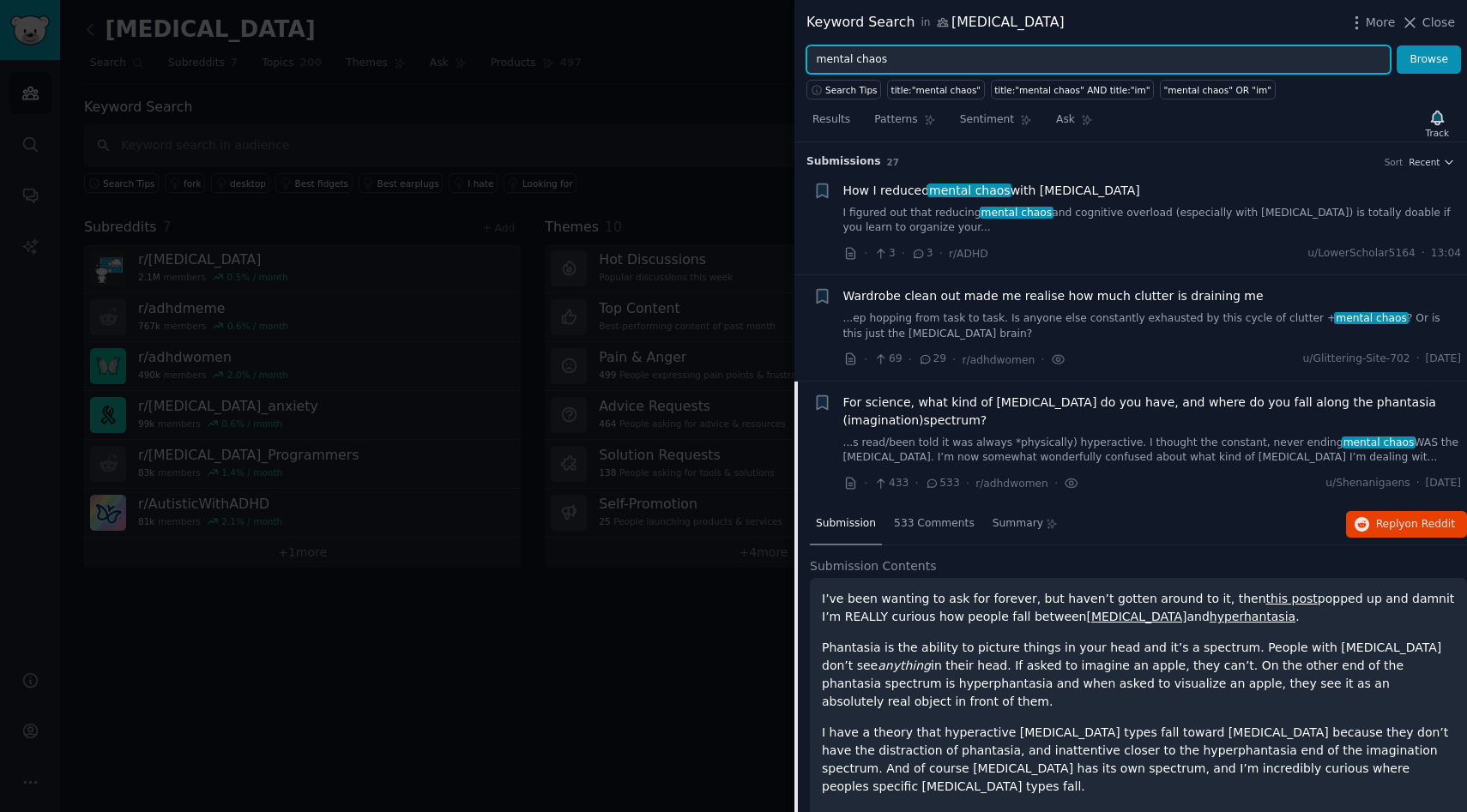
drag, startPoint x: 956, startPoint y: 63, endPoint x: 804, endPoint y: 63, distance: 152.0
click at [804, 63] on div "mental chaos Browse" at bounding box center [1130, 60] width 673 height 29
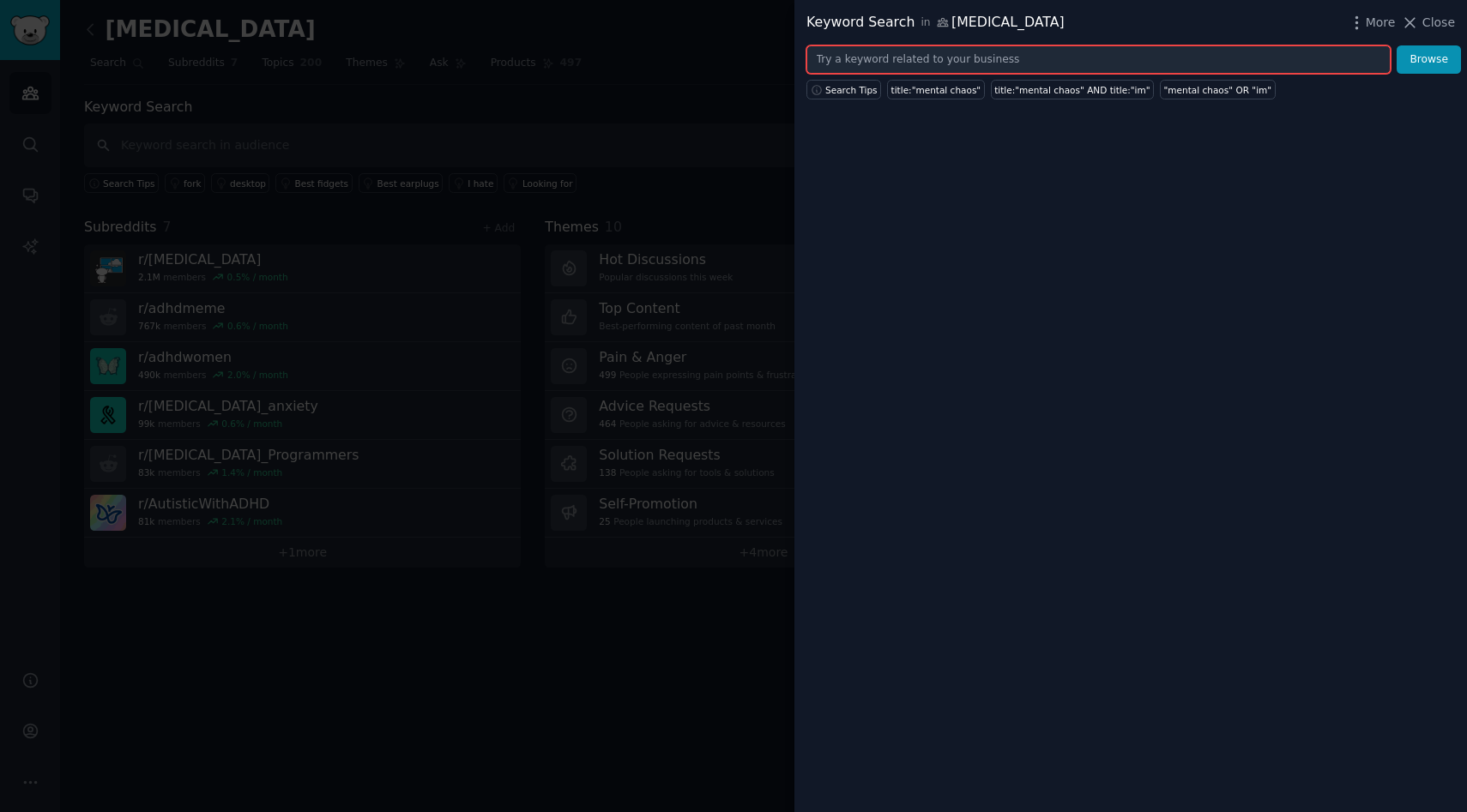
type input "mental chaos"
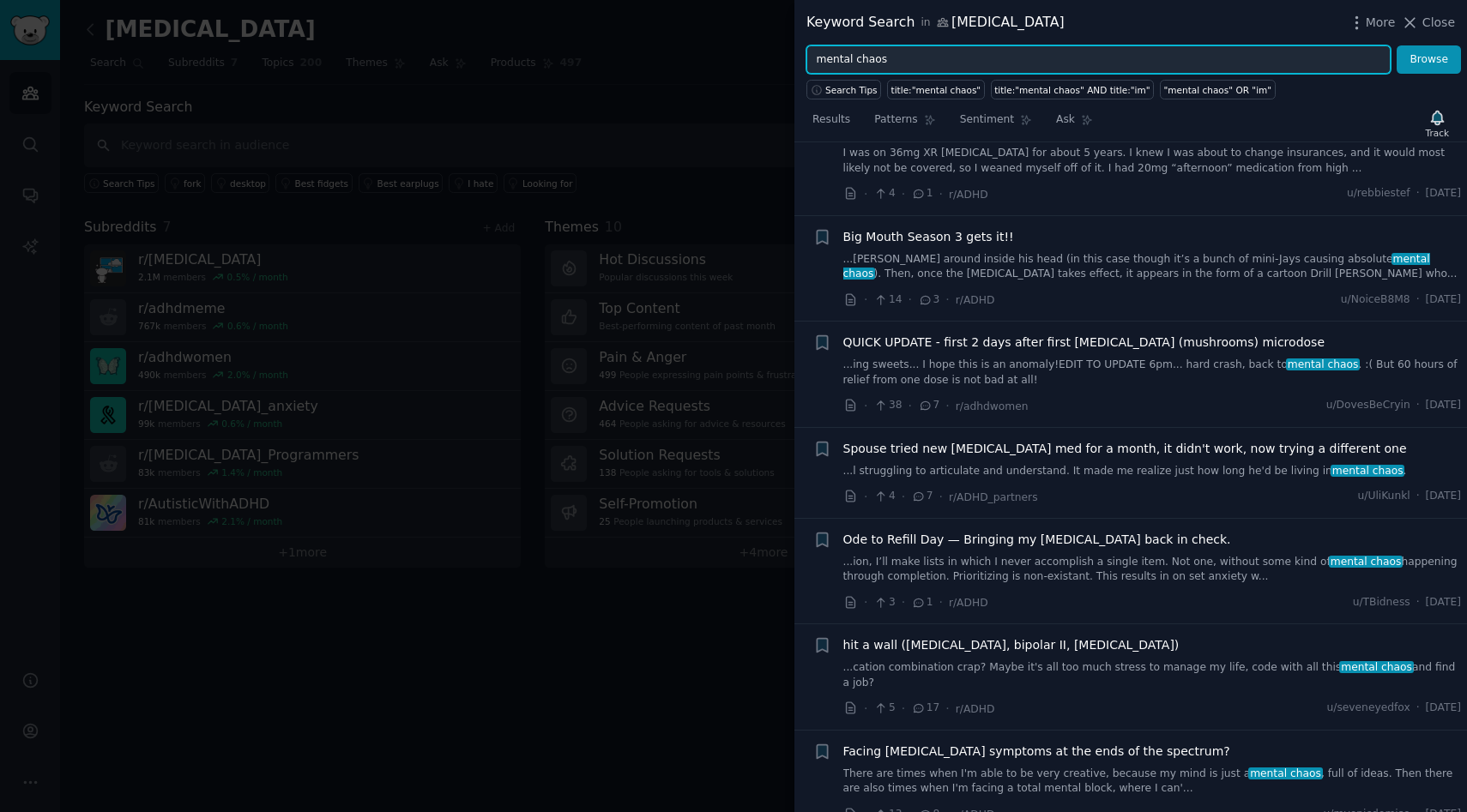
scroll to position [2832, 0]
